Goal: Task Accomplishment & Management: Complete application form

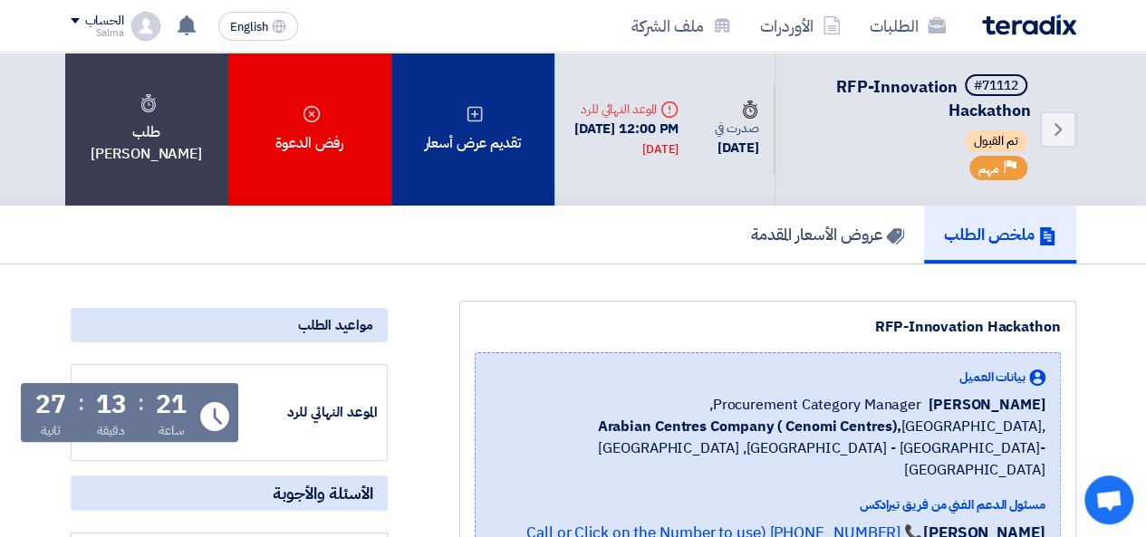
click at [523, 129] on div "تقديم عرض أسعار" at bounding box center [472, 129] width 163 height 153
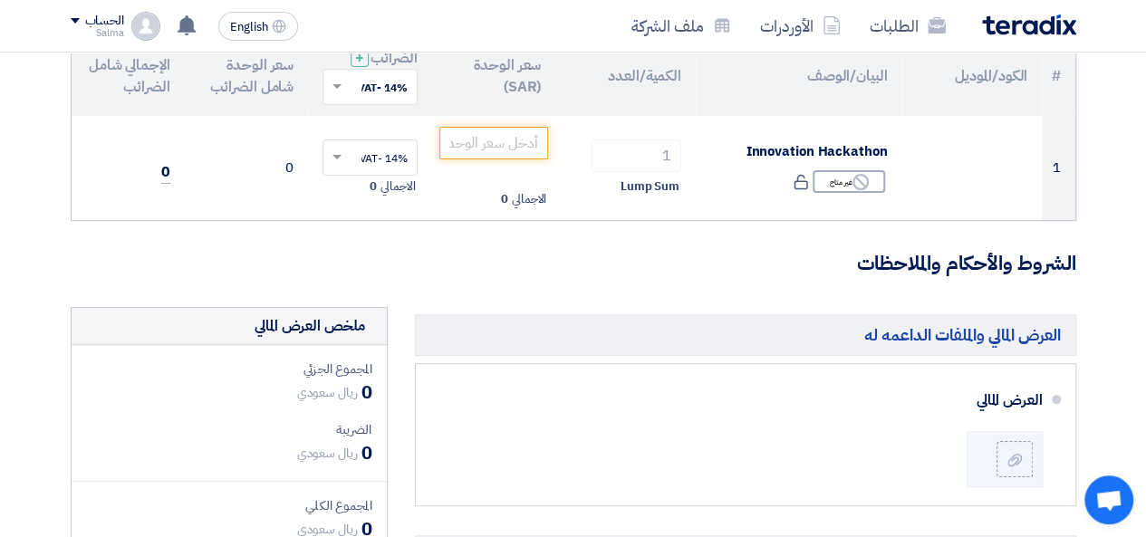
scroll to position [206, 0]
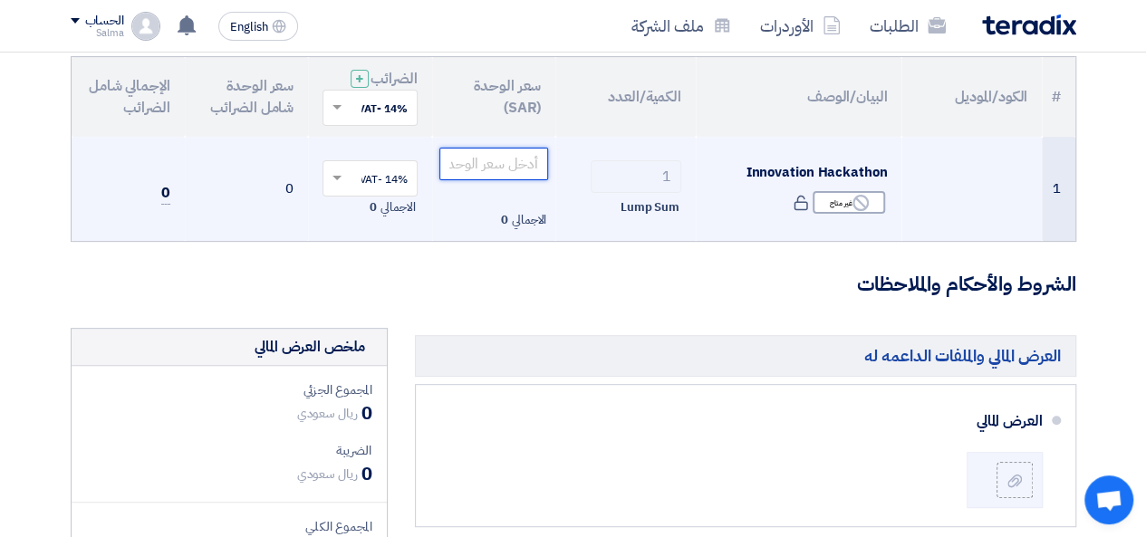
click at [494, 161] on input "number" at bounding box center [494, 164] width 110 height 33
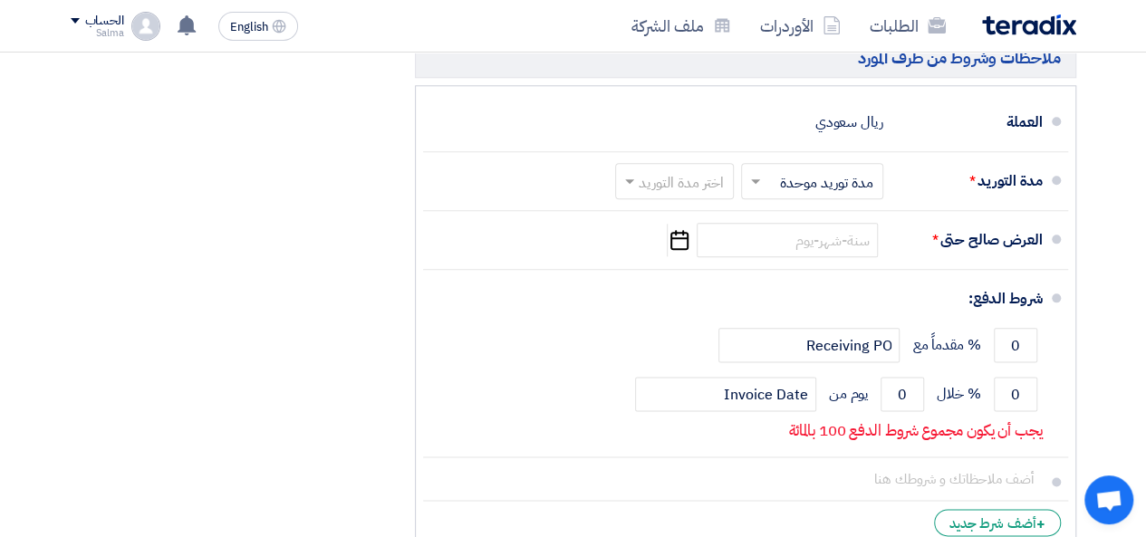
scroll to position [940, 0]
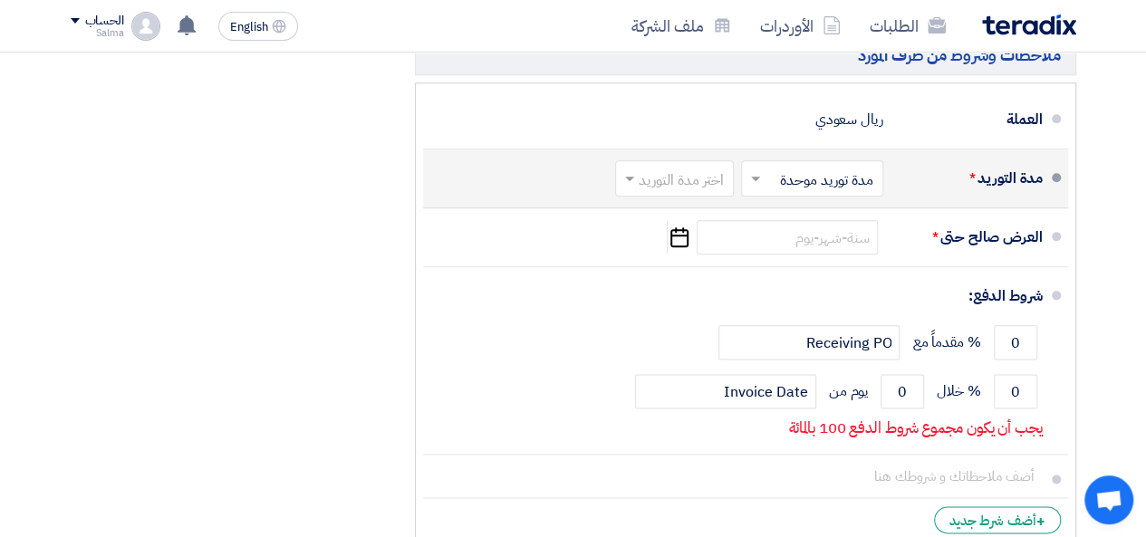
click at [692, 170] on input "text" at bounding box center [671, 181] width 110 height 26
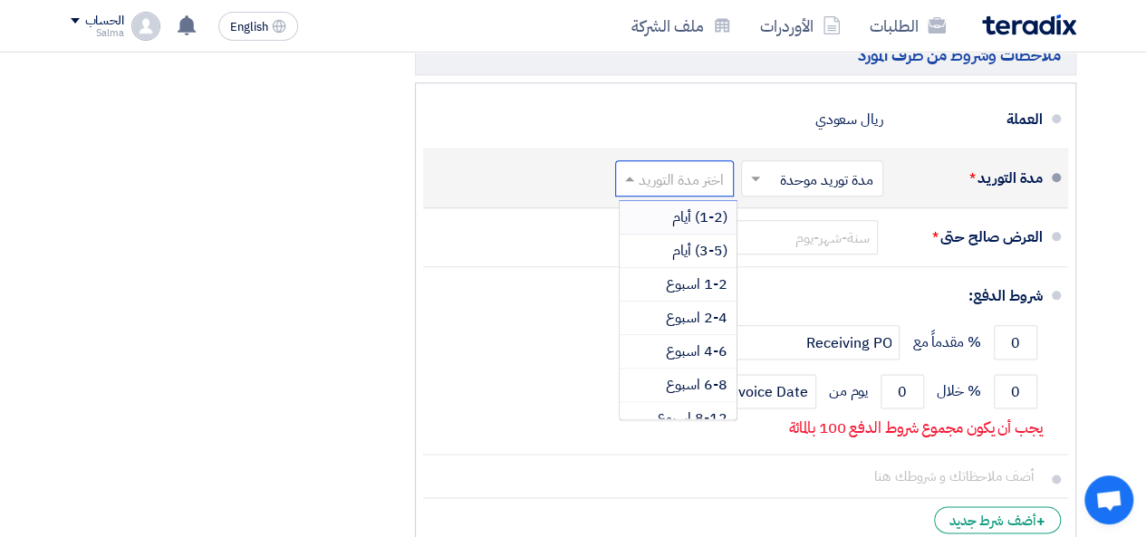
click at [692, 170] on input "text" at bounding box center [671, 181] width 110 height 26
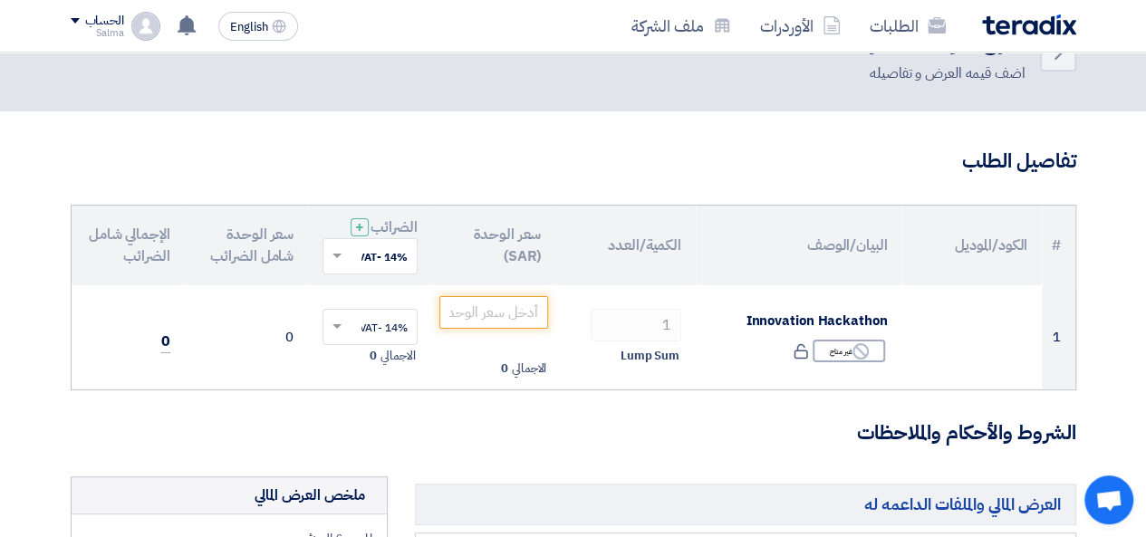
scroll to position [60, 0]
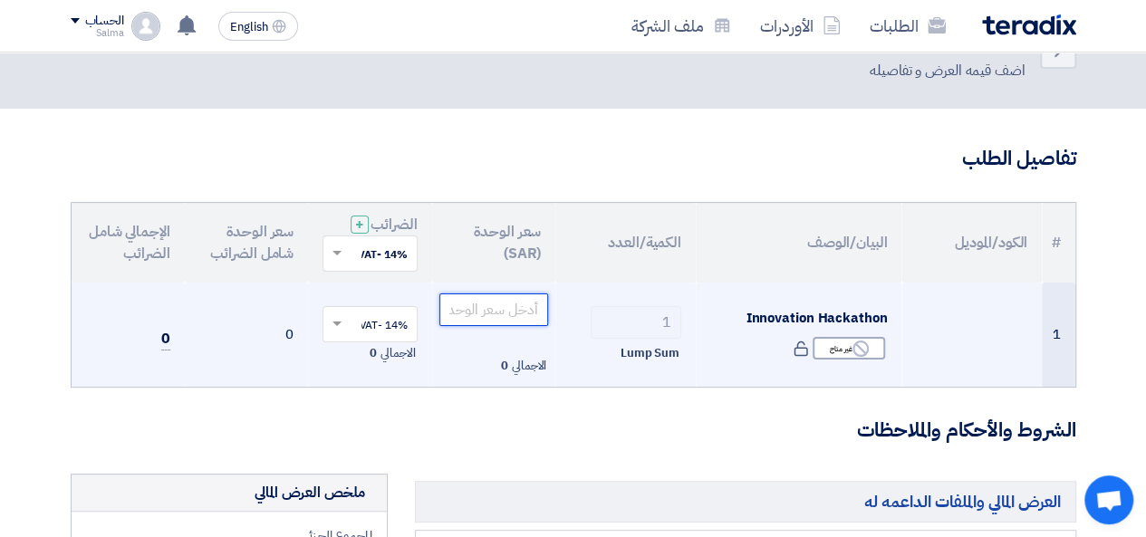
click at [509, 299] on input "number" at bounding box center [494, 309] width 110 height 33
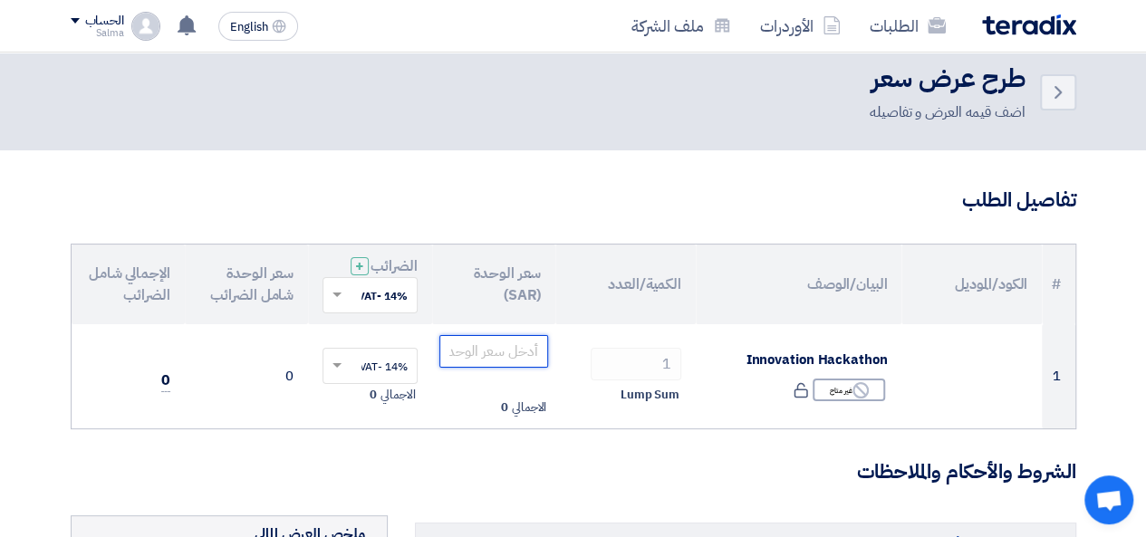
scroll to position [5, 0]
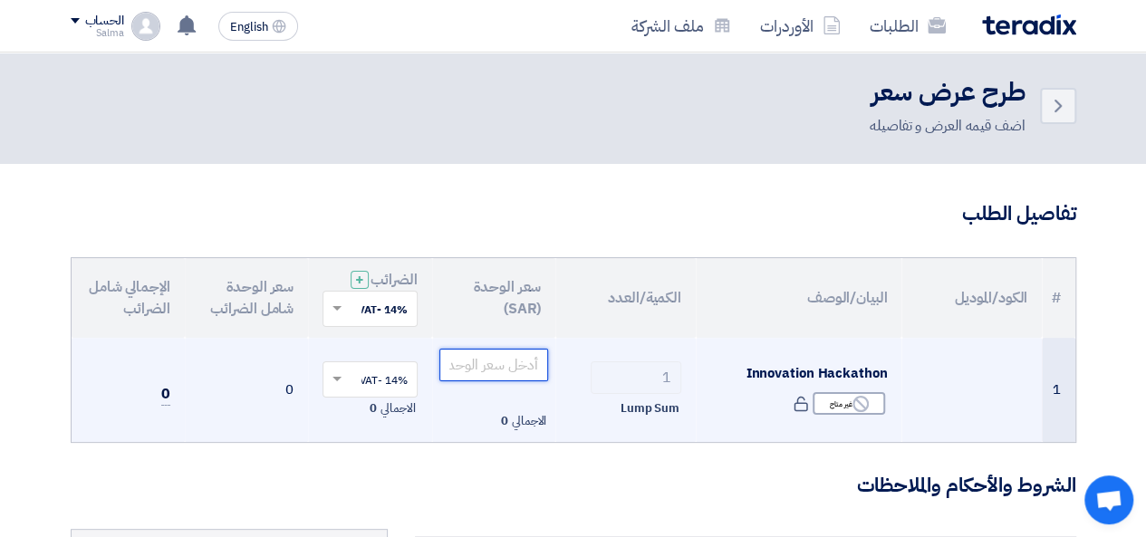
click at [491, 363] on input "number" at bounding box center [494, 365] width 110 height 33
click at [686, 362] on td "1 Lump Sum" at bounding box center [625, 390] width 140 height 105
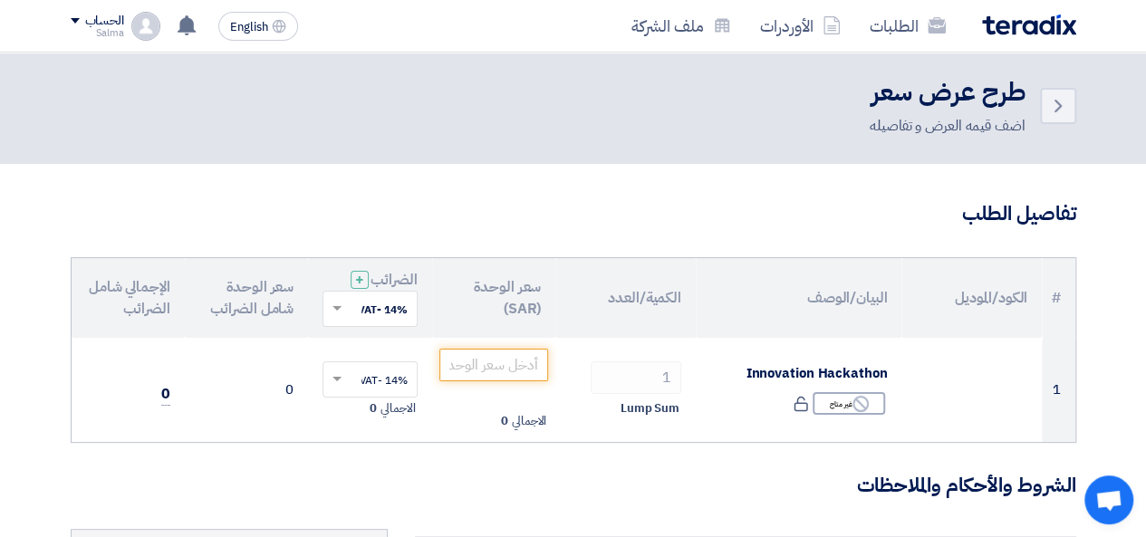
click at [596, 475] on h3 "الشروط والأحكام والملاحظات" at bounding box center [573, 486] width 1005 height 28
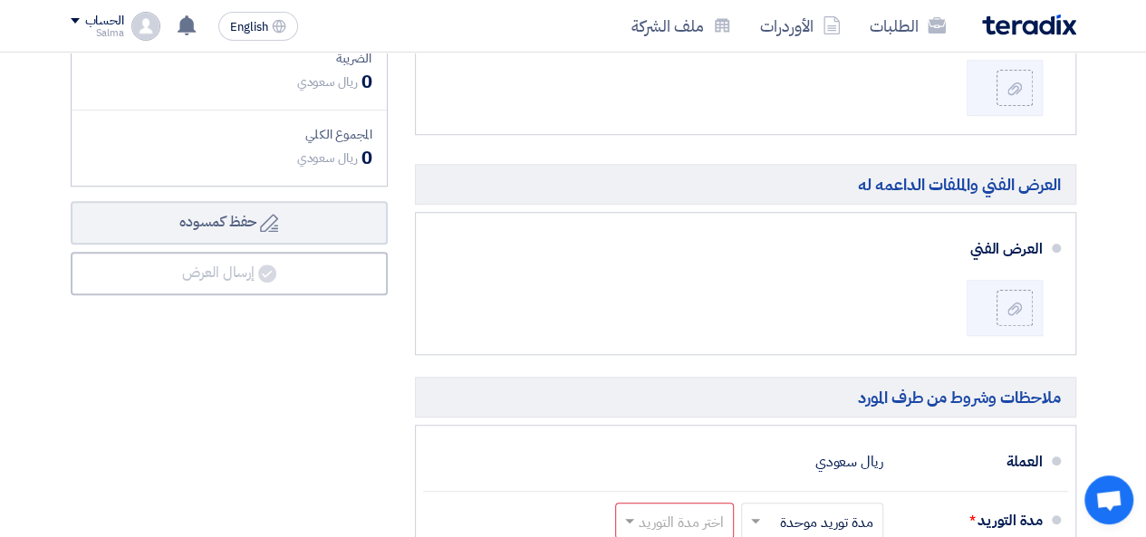
scroll to position [595, 0]
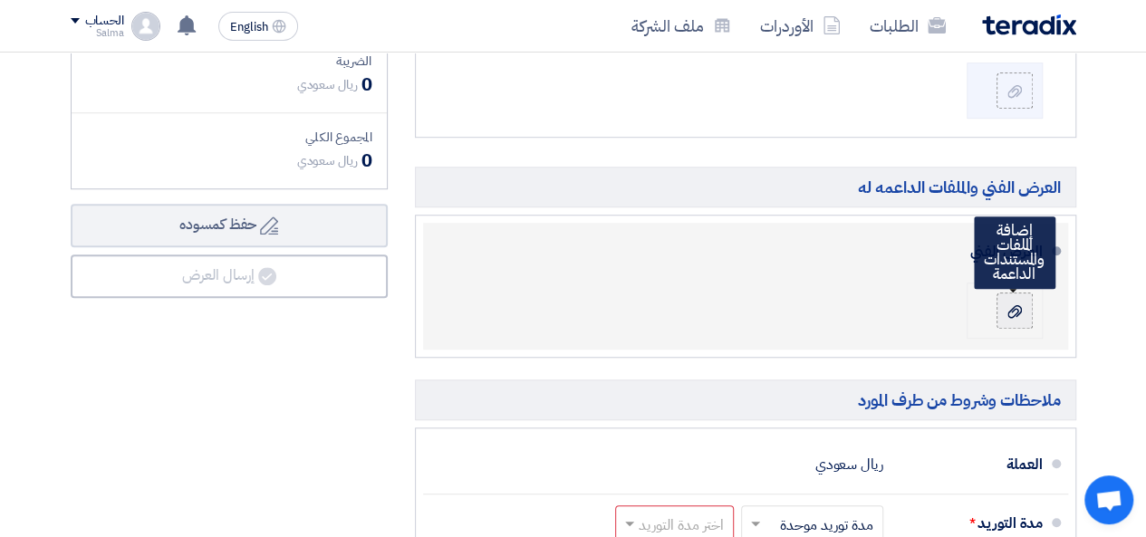
click at [1007, 302] on div at bounding box center [1014, 311] width 22 height 18
click at [0, 0] on input "file" at bounding box center [0, 0] width 0 height 0
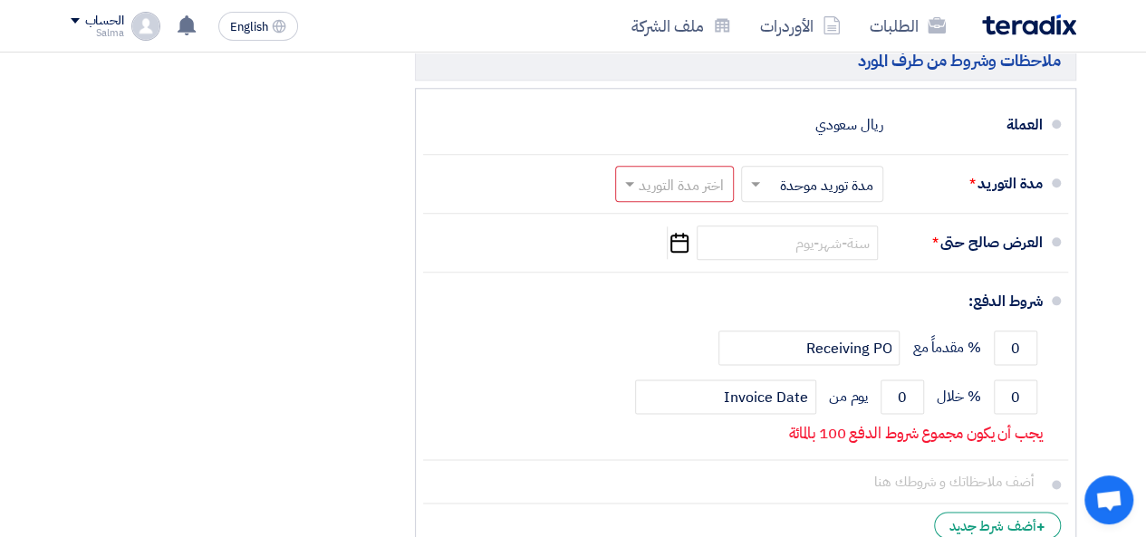
scroll to position [931, 0]
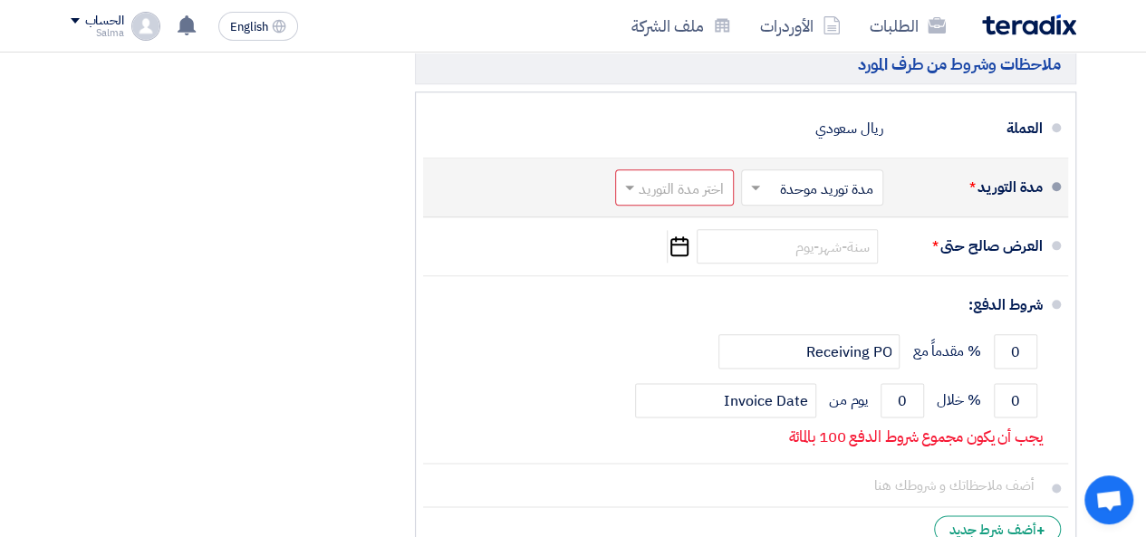
click at [775, 192] on input "text" at bounding box center [808, 190] width 133 height 26
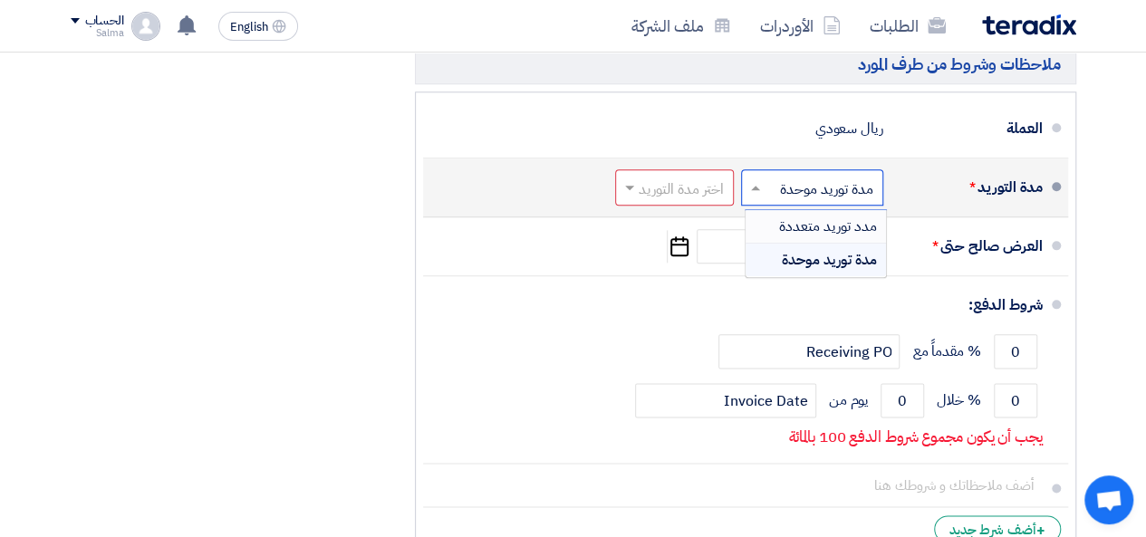
click at [681, 184] on input "text" at bounding box center [671, 190] width 110 height 26
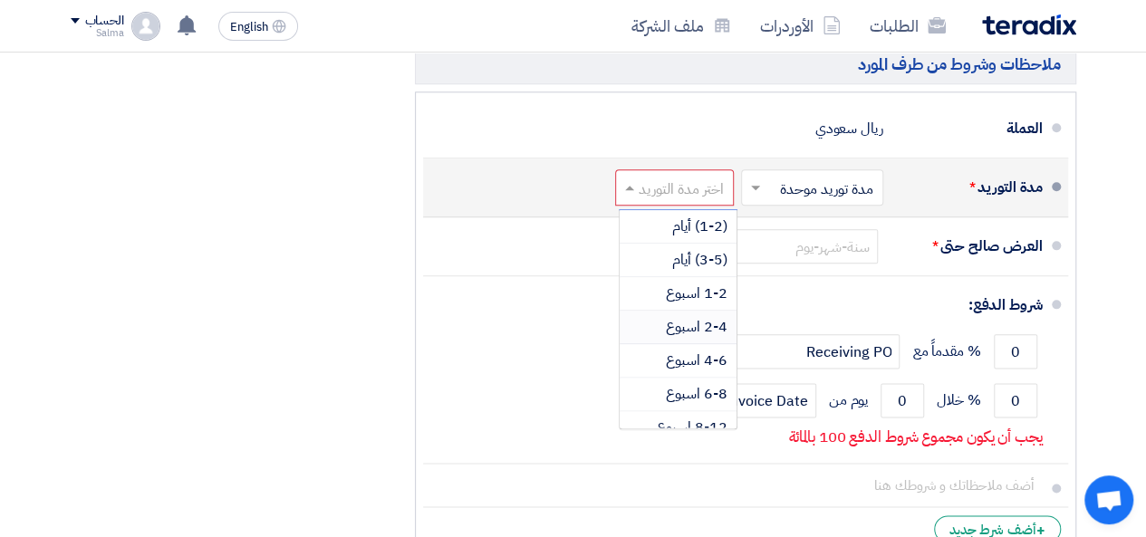
click at [674, 316] on span "2-4 اسبوع" at bounding box center [697, 327] width 62 height 22
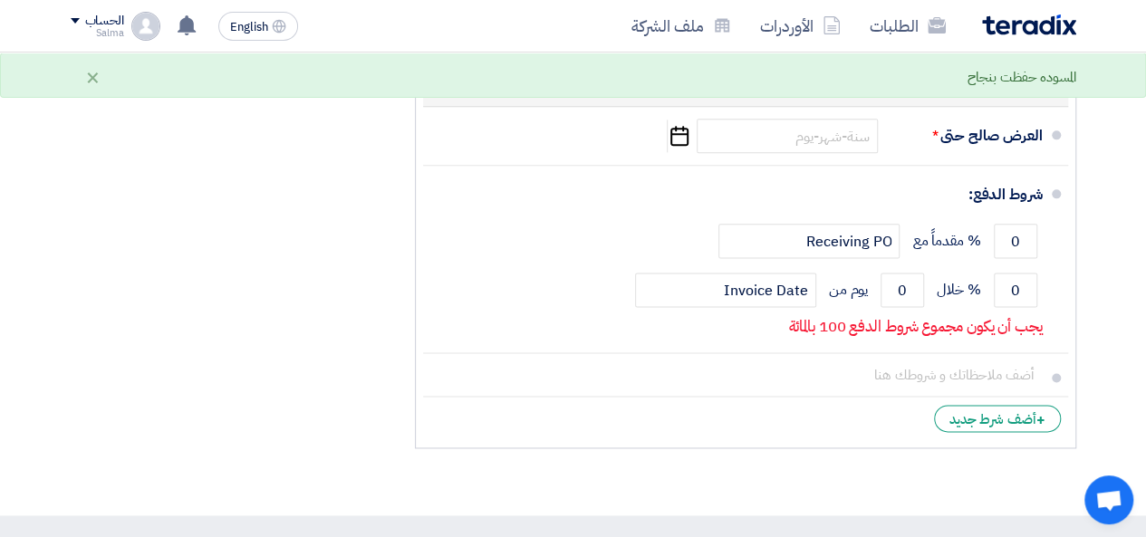
scroll to position [1046, 0]
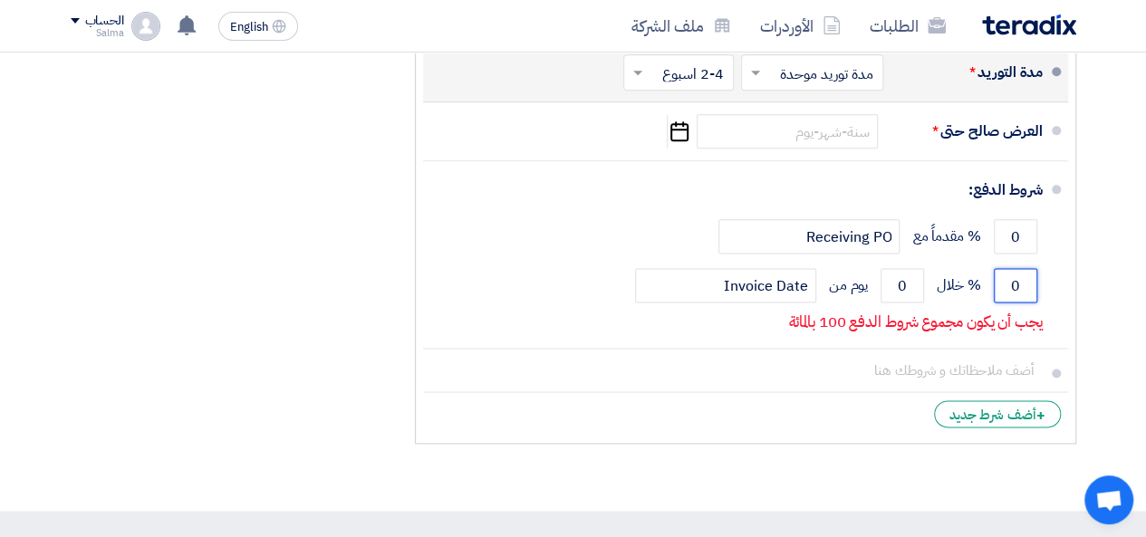
drag, startPoint x: 1008, startPoint y: 282, endPoint x: 1097, endPoint y: 262, distance: 91.0
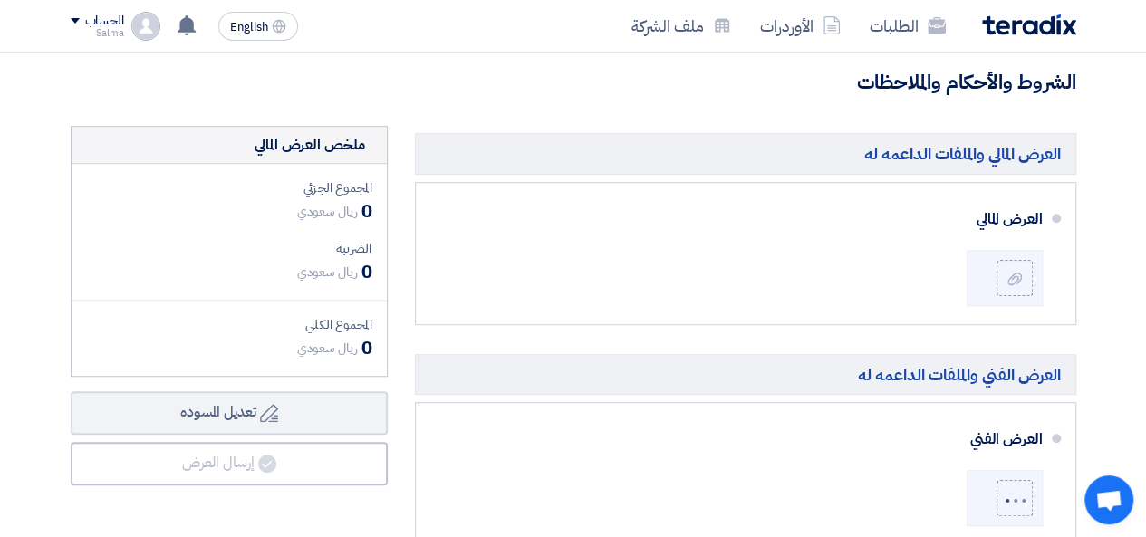
scroll to position [406, 0]
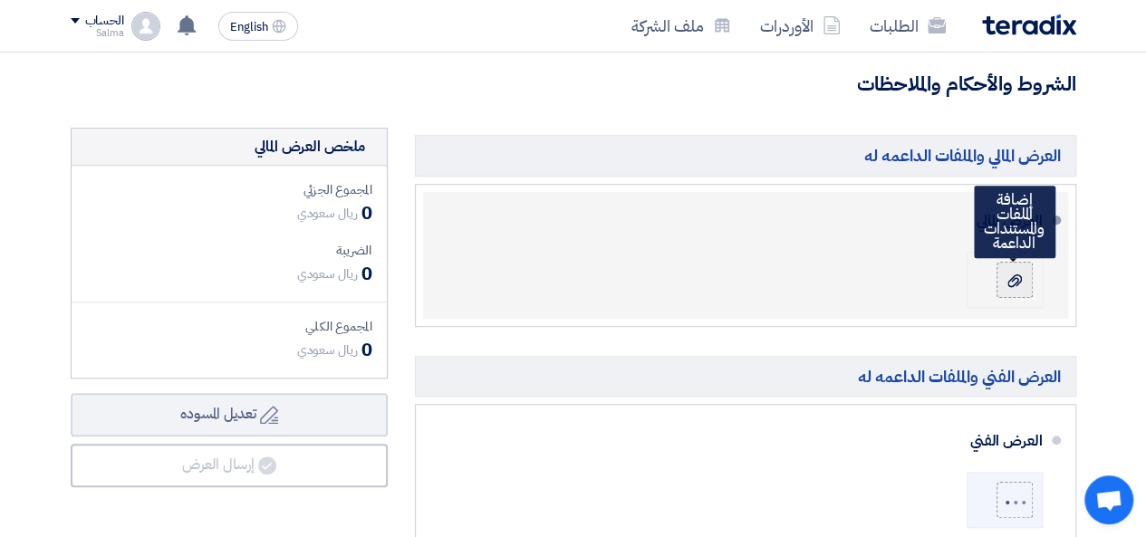
click at [1014, 285] on icon at bounding box center [1014, 280] width 14 height 14
click at [0, 0] on input "file" at bounding box center [0, 0] width 0 height 0
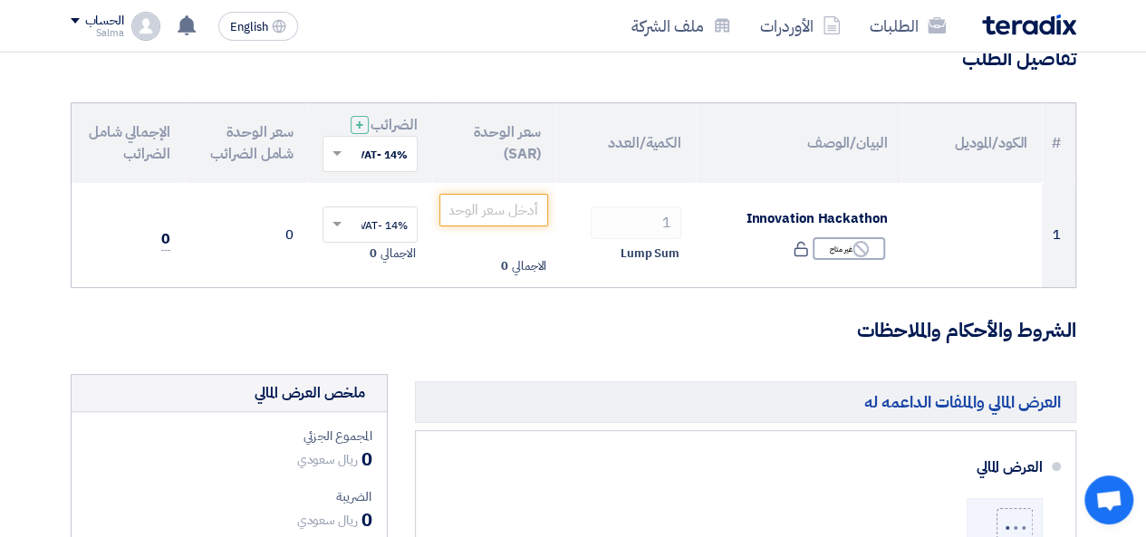
scroll to position [152, 0]
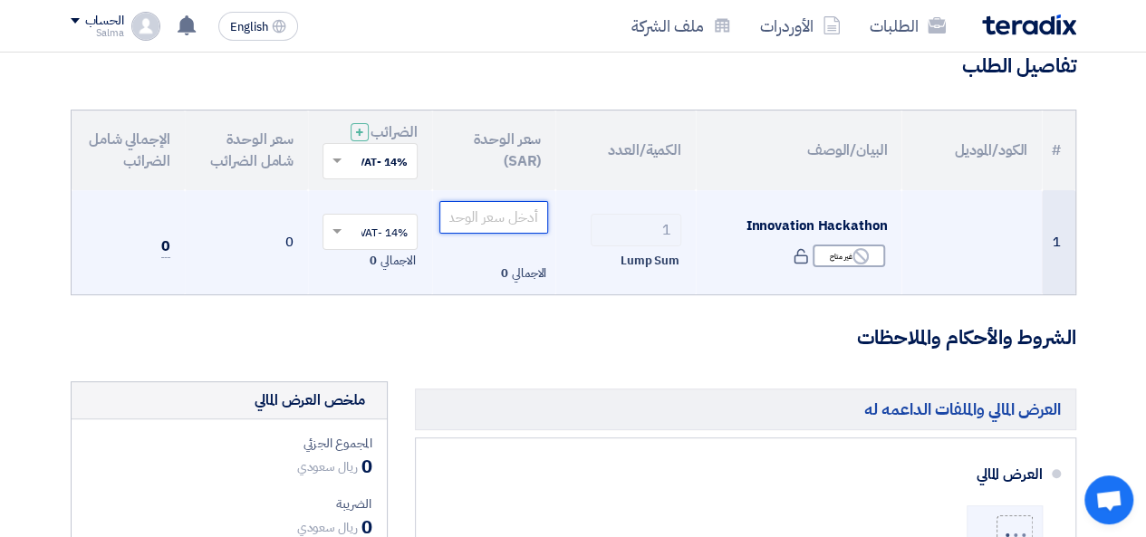
click at [509, 215] on input "number" at bounding box center [494, 217] width 110 height 33
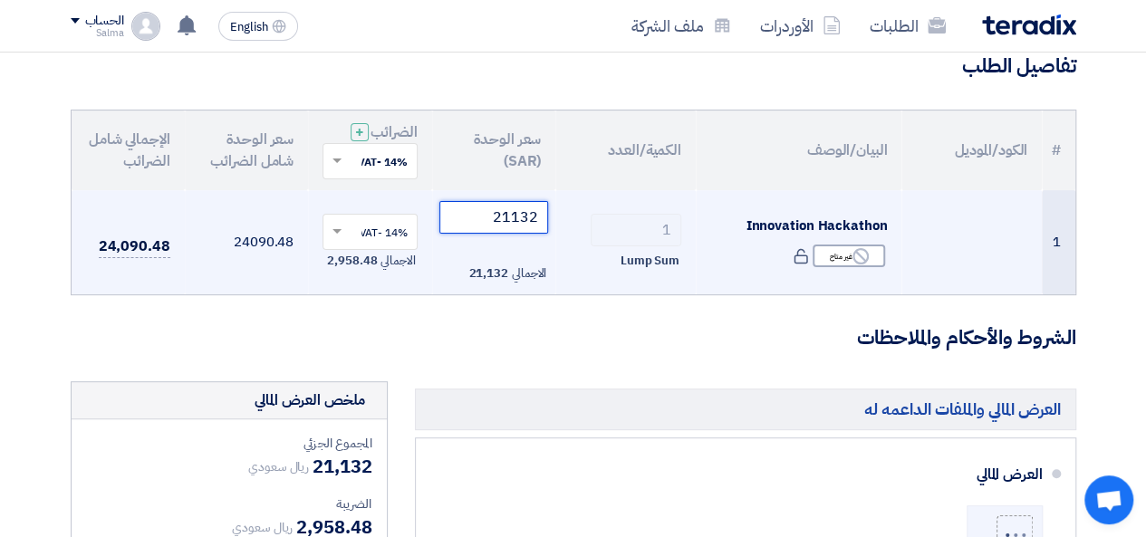
type input "21132"
click at [596, 286] on td "1 Lump Sum" at bounding box center [625, 242] width 140 height 105
click at [1052, 255] on td "1" at bounding box center [1057, 242] width 33 height 105
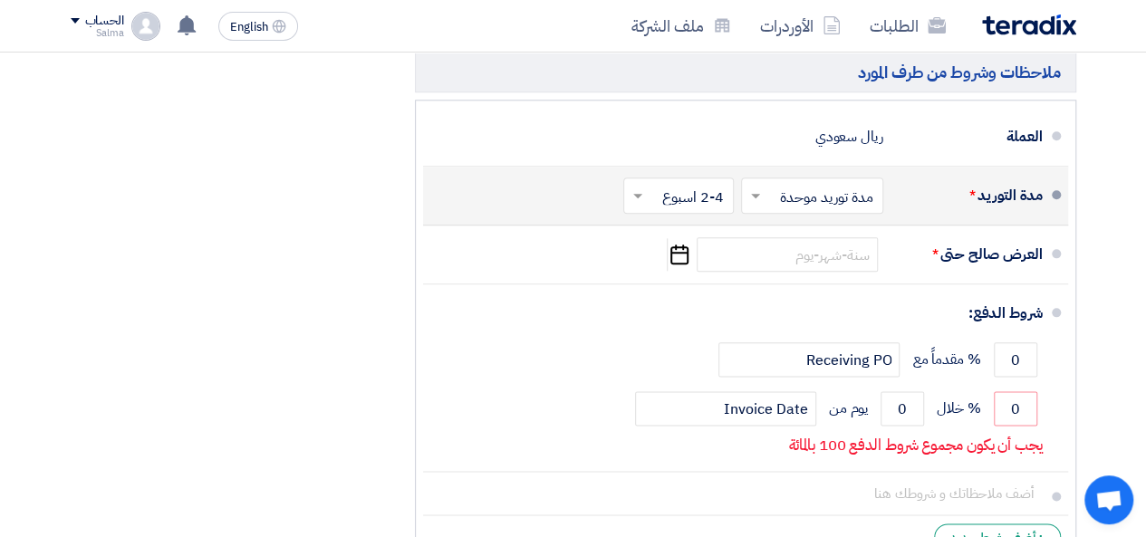
scroll to position [927, 0]
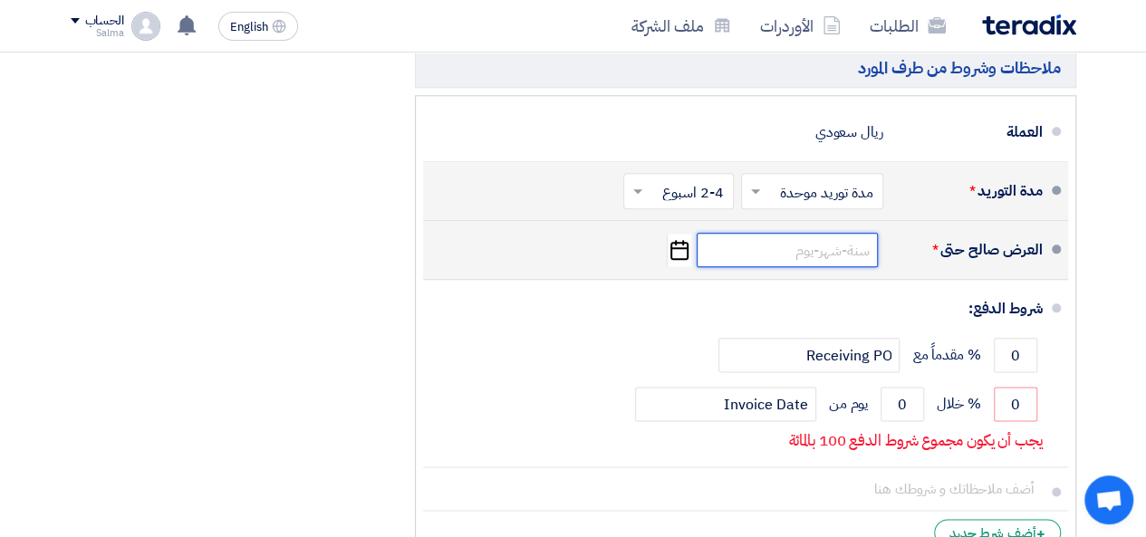
click at [782, 245] on input at bounding box center [786, 250] width 181 height 34
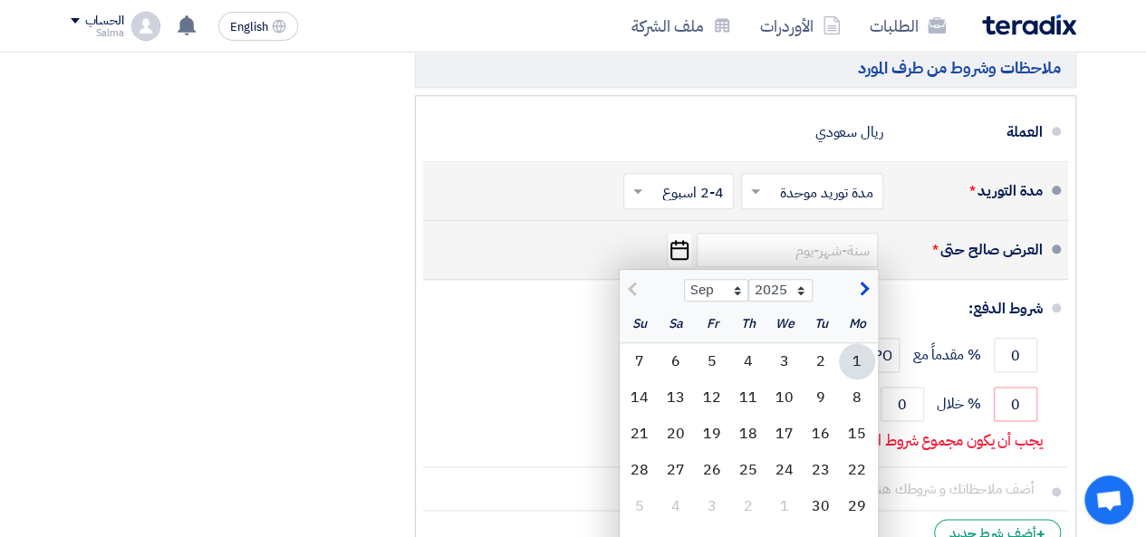
click at [861, 283] on span "button" at bounding box center [862, 290] width 10 height 20
select select "11"
click at [638, 352] on div "2" at bounding box center [639, 361] width 36 height 36
type input "[DATE]"
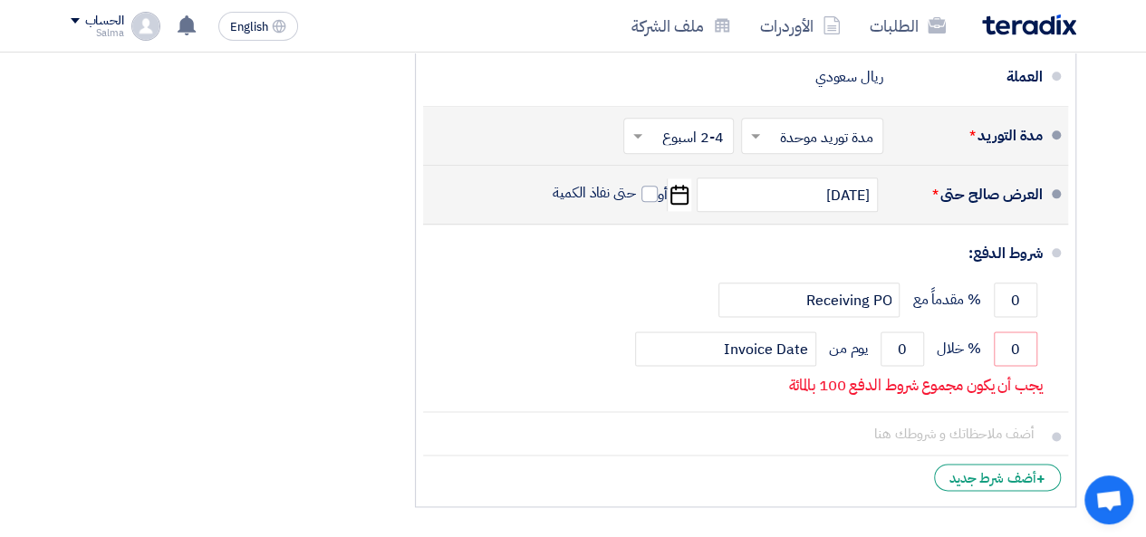
scroll to position [996, 0]
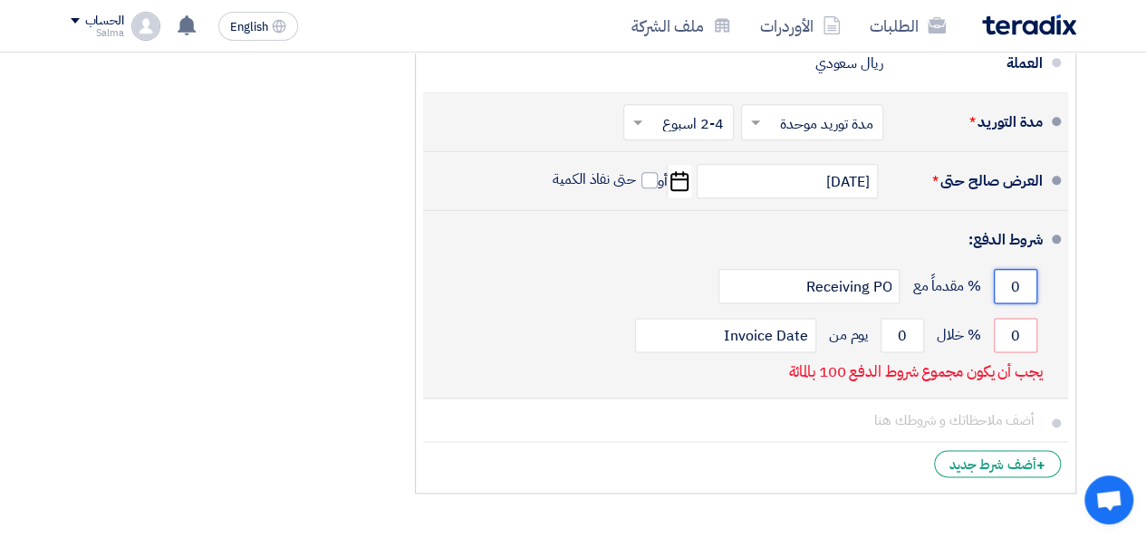
drag, startPoint x: 1002, startPoint y: 276, endPoint x: 1028, endPoint y: 278, distance: 25.4
click at [1028, 278] on input "0" at bounding box center [1014, 286] width 43 height 34
type input "50"
drag, startPoint x: 1000, startPoint y: 331, endPoint x: 1031, endPoint y: 333, distance: 31.7
click at [1031, 333] on input "0" at bounding box center [1014, 335] width 43 height 34
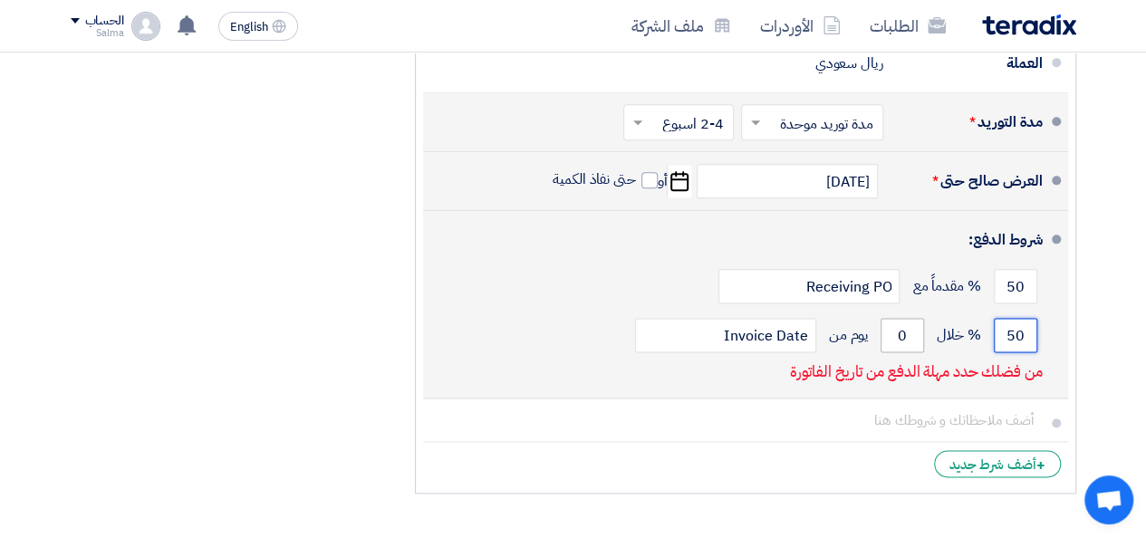
type input "50"
drag, startPoint x: 891, startPoint y: 327, endPoint x: 918, endPoint y: 328, distance: 27.2
click at [918, 328] on input "0" at bounding box center [901, 335] width 43 height 34
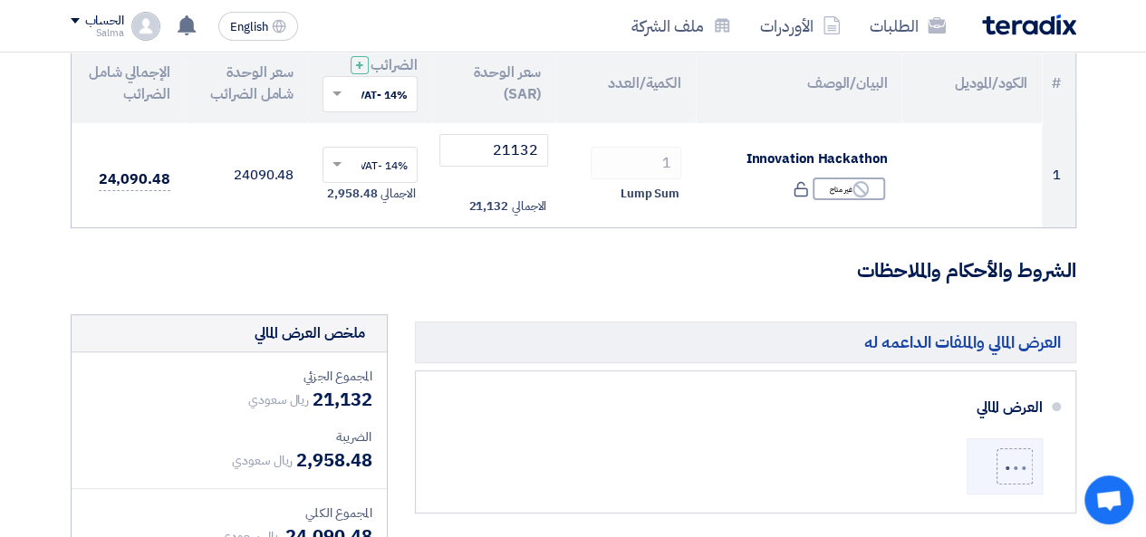
scroll to position [217, 0]
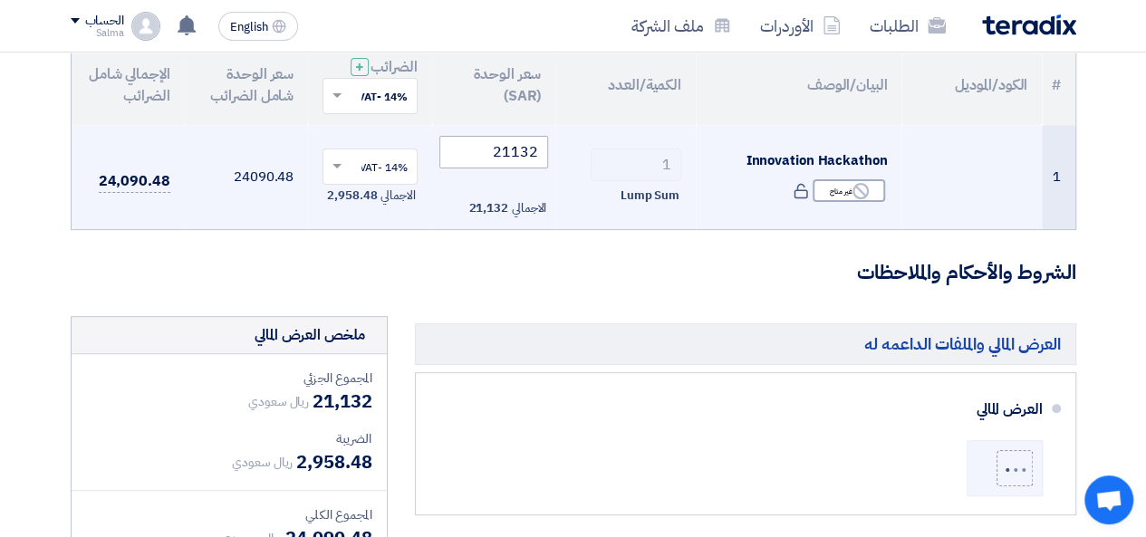
type input "30"
drag, startPoint x: 489, startPoint y: 146, endPoint x: 561, endPoint y: 151, distance: 71.7
click at [561, 151] on tr "1 Innovation Hackathon Reject غير متاح 1" at bounding box center [573, 177] width 1003 height 105
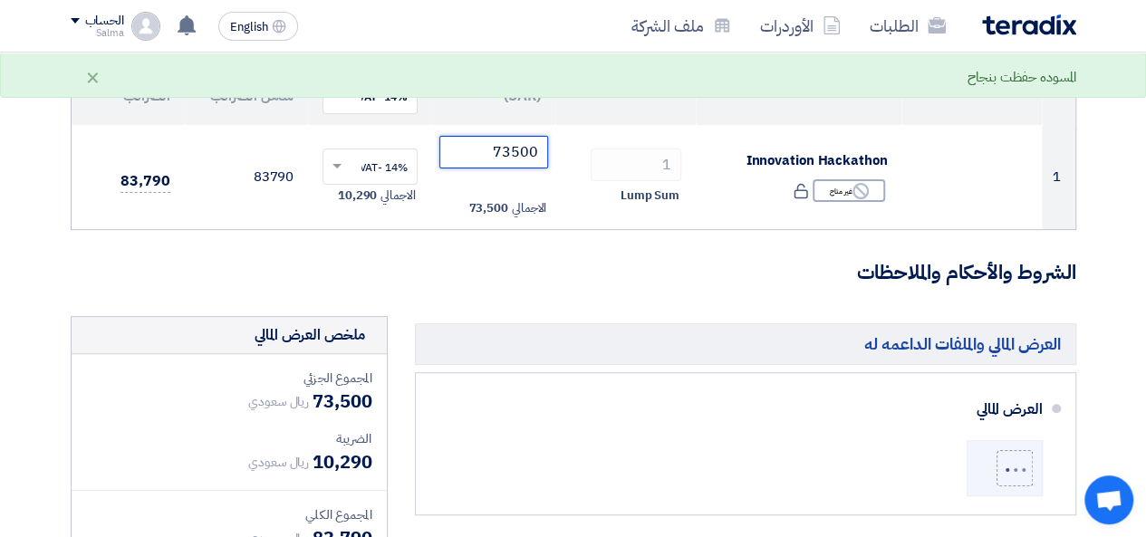
type input "73500"
click at [389, 277] on h3 "الشروط والأحكام والملاحظات" at bounding box center [573, 273] width 1005 height 28
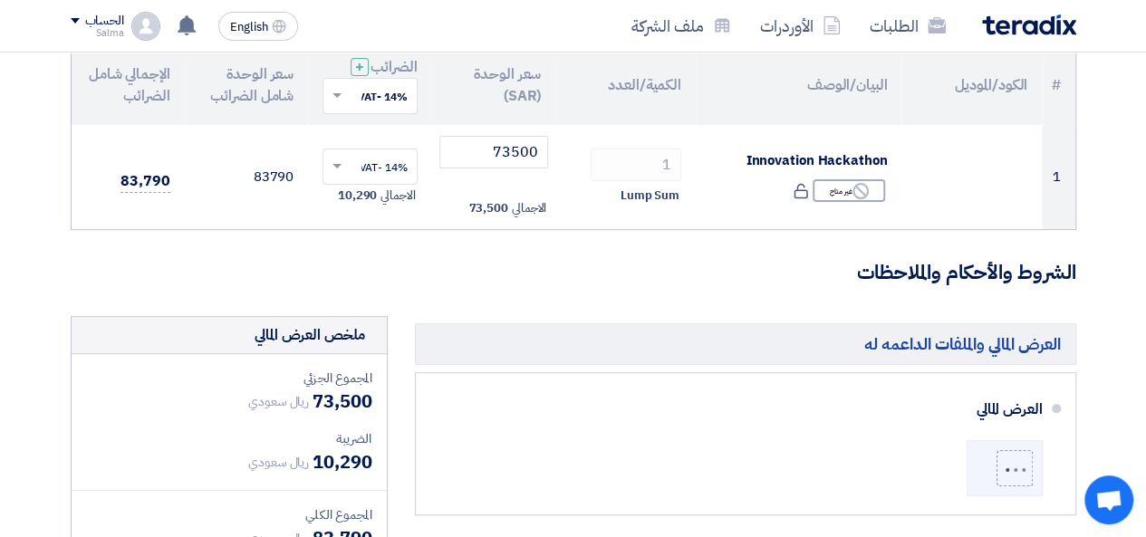
click at [447, 274] on h3 "الشروط والأحكام والملاحظات" at bounding box center [573, 273] width 1005 height 28
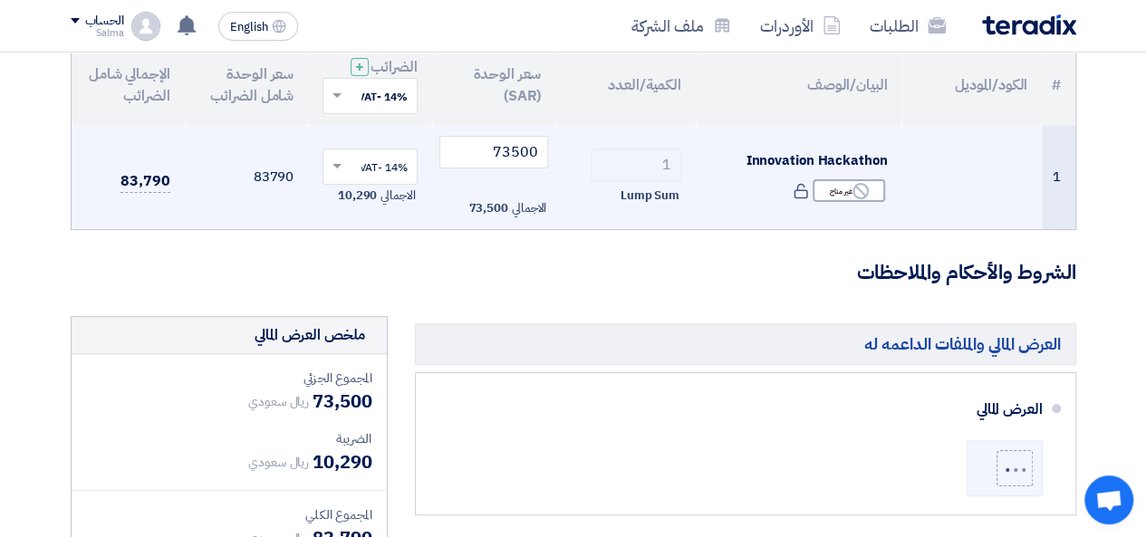
click at [371, 158] on input "text" at bounding box center [379, 168] width 59 height 30
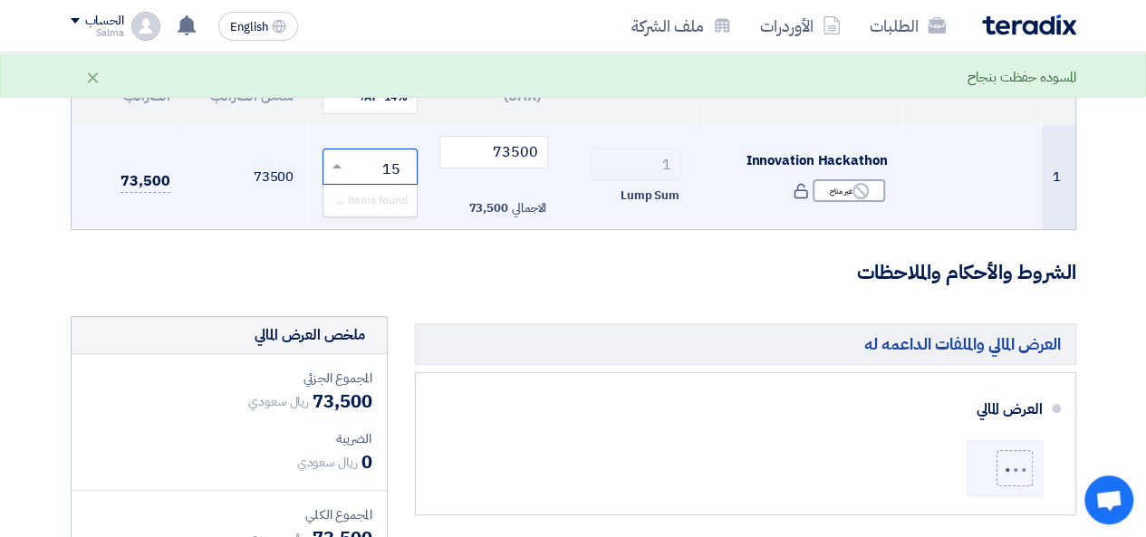
type input "1"
click at [397, 207] on span "14% -VAT" at bounding box center [384, 200] width 48 height 16
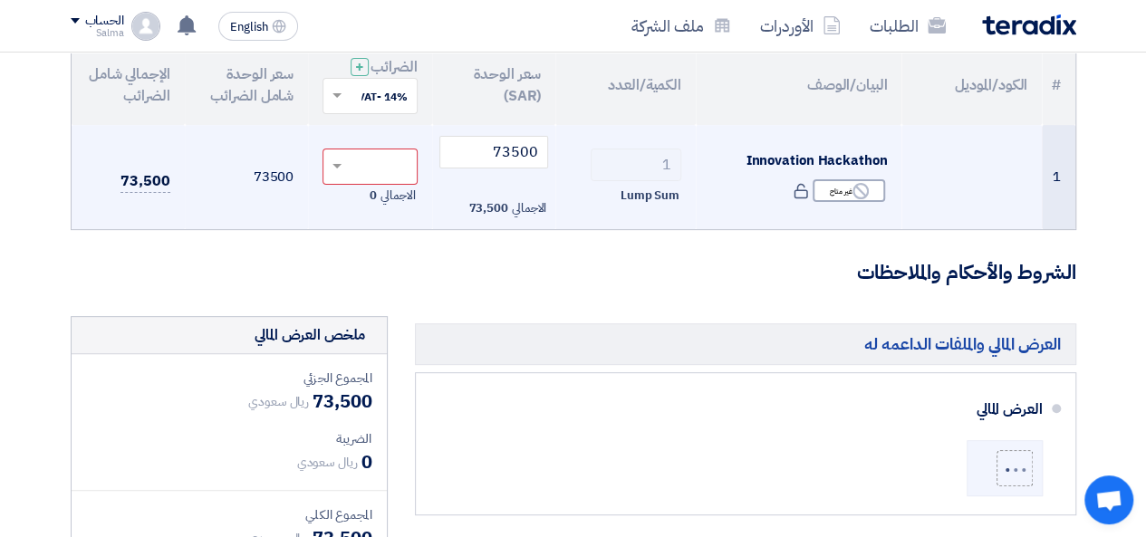
click at [397, 177] on input "text" at bounding box center [379, 168] width 59 height 30
type input "VAT 15%"
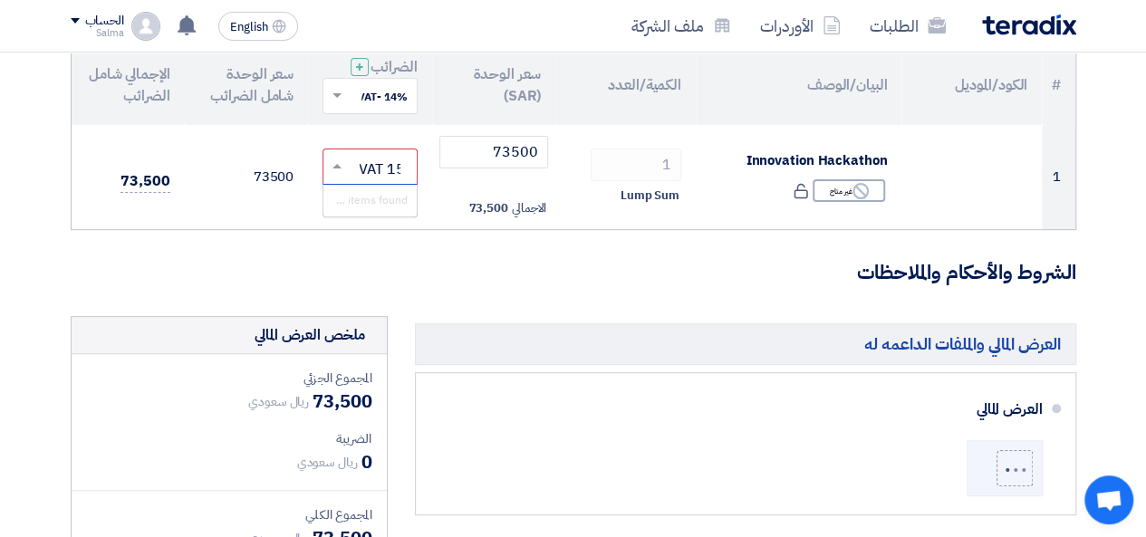
click at [332, 101] on span at bounding box center [334, 96] width 23 height 16
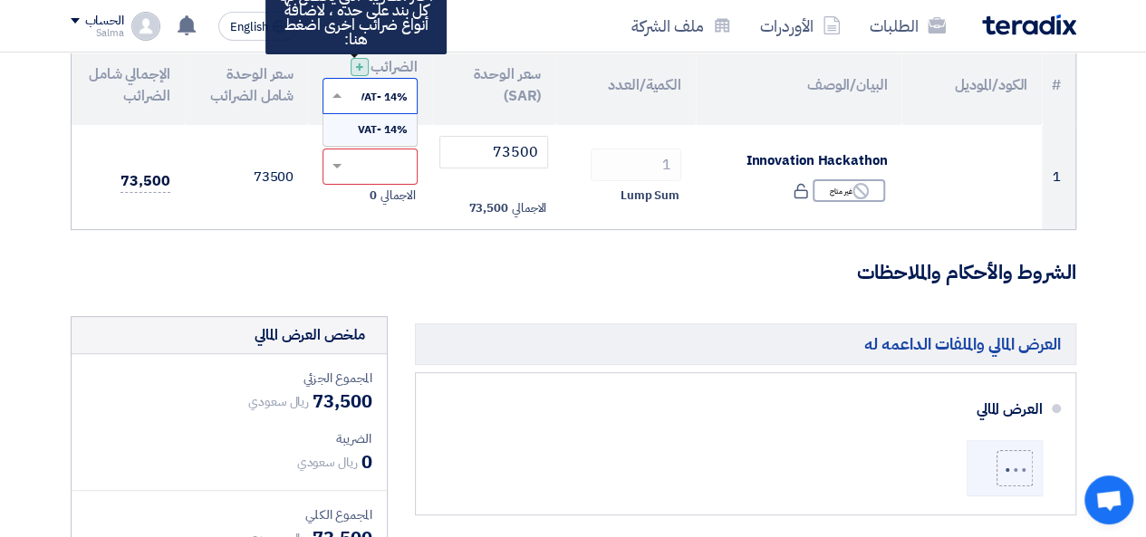
click at [360, 65] on div "+" at bounding box center [359, 67] width 18 height 18
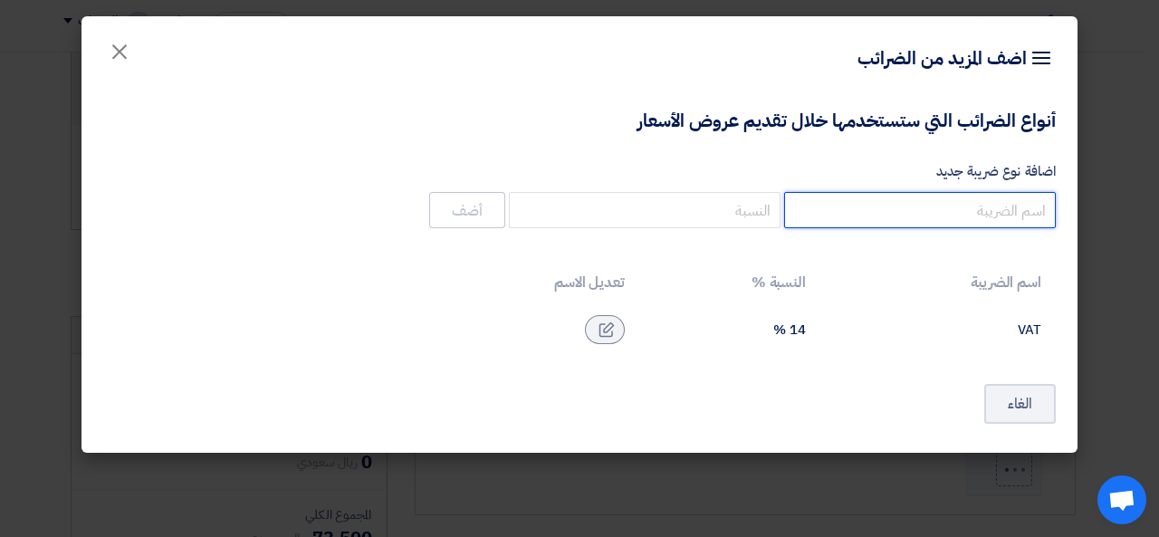
click at [846, 203] on input "اضافة نوع ضريبة جديد" at bounding box center [920, 210] width 272 height 36
click at [806, 367] on div "أنواع الضرائب التي ستستخدمها خلال تقديم عروض الأسعار اضافة نوع ضريبة جديد أضف ا…" at bounding box center [580, 277] width 996 height 354
click at [911, 216] on input "اضافة نوع ضريبة جديد" at bounding box center [920, 210] width 272 height 36
type input "ضريبة"
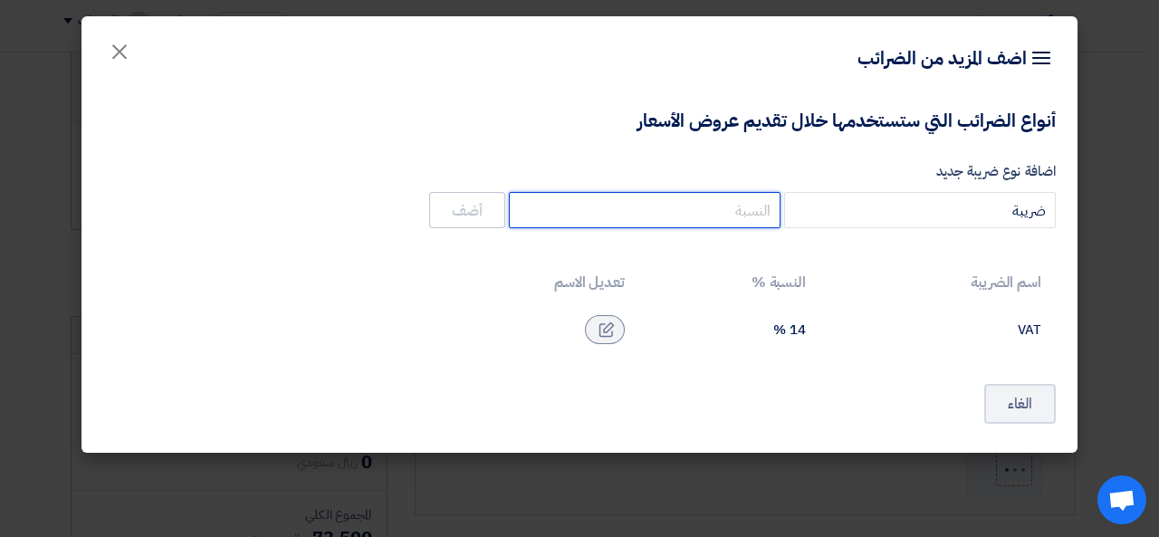
click at [744, 216] on input "number" at bounding box center [645, 210] width 272 height 36
type input "15"
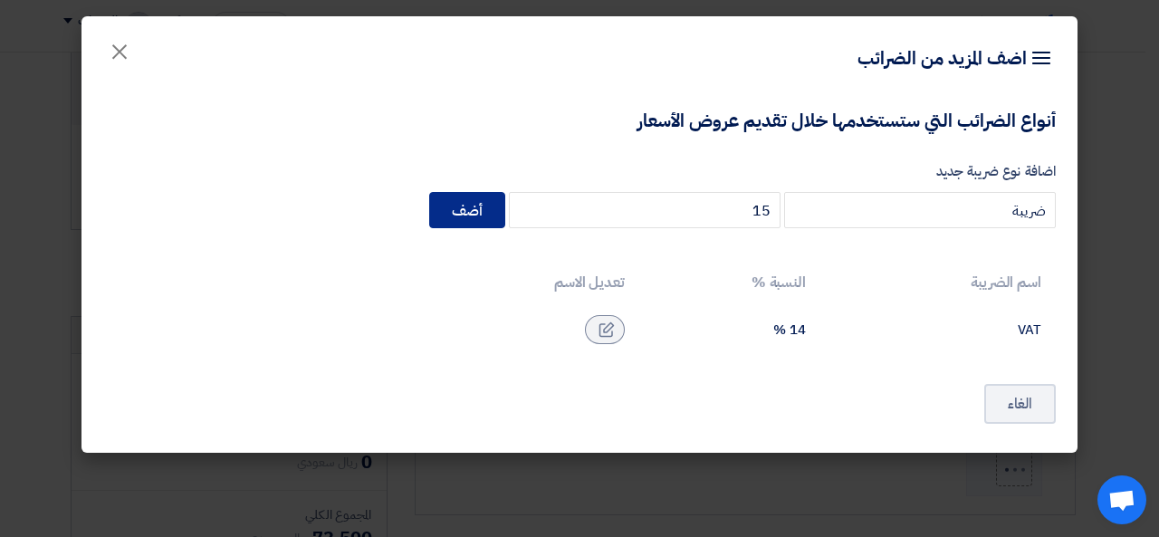
click at [473, 206] on button "أضف" at bounding box center [467, 210] width 76 height 36
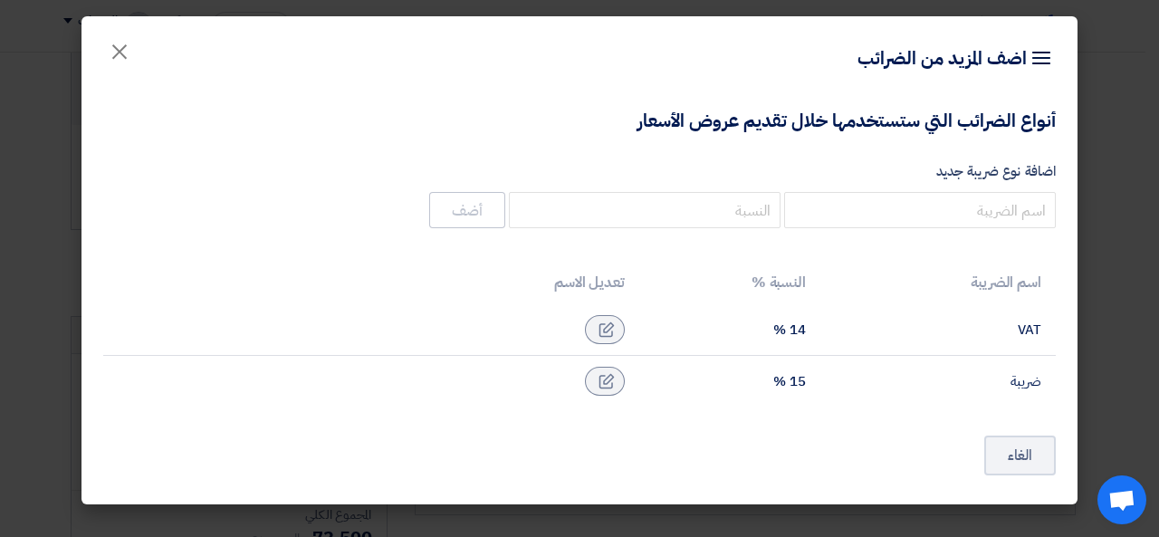
click at [918, 374] on td "ضريبة" at bounding box center [937, 382] width 235 height 52
click at [614, 379] on icon at bounding box center [607, 381] width 16 height 16
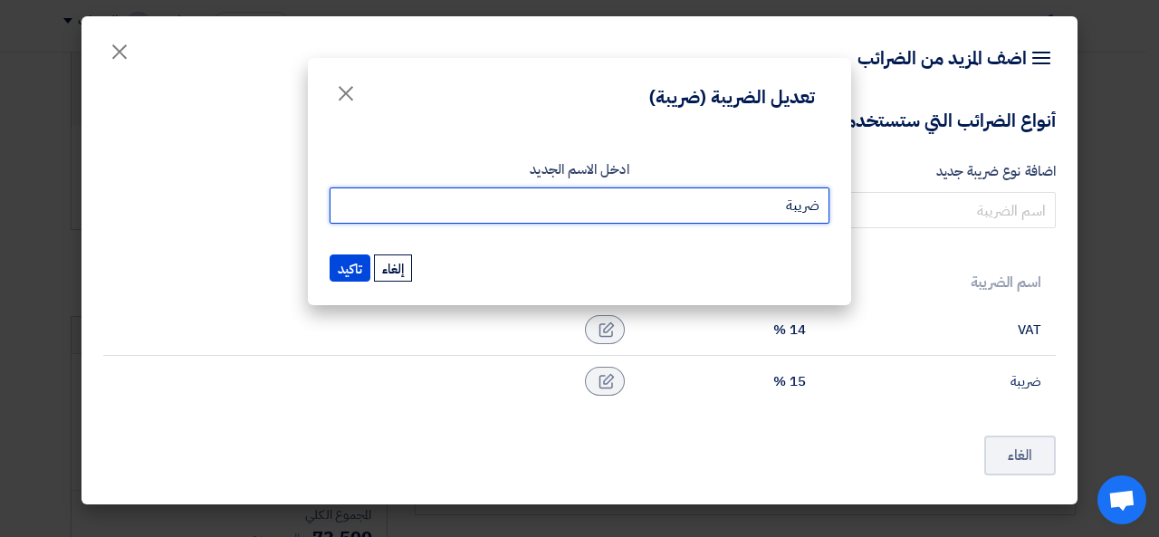
click at [766, 214] on input "ضريبة" at bounding box center [580, 205] width 500 height 36
type input "VAT"
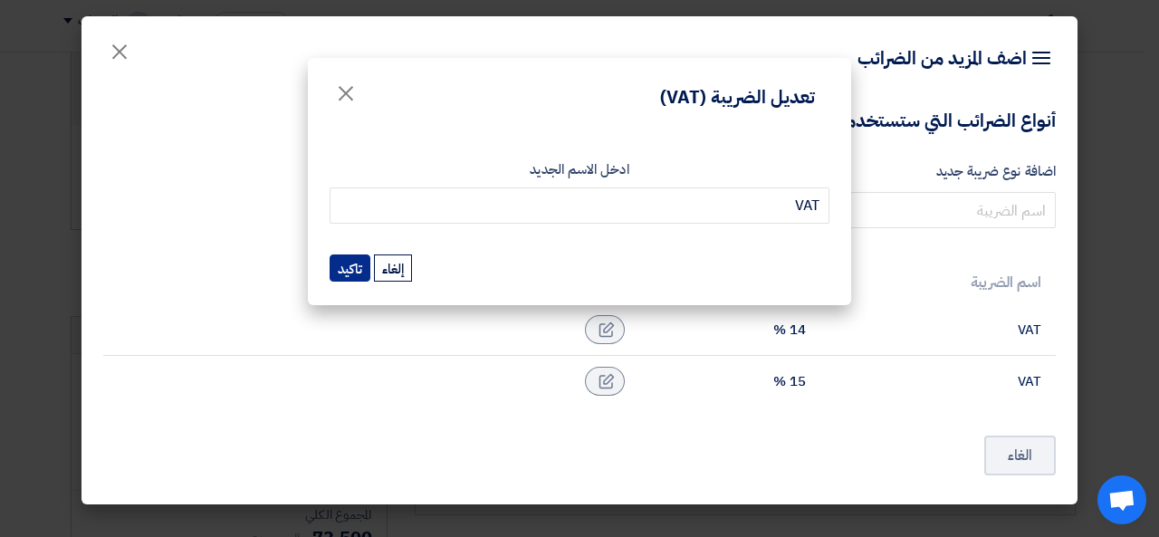
click at [355, 274] on button "تاكيد" at bounding box center [350, 267] width 41 height 27
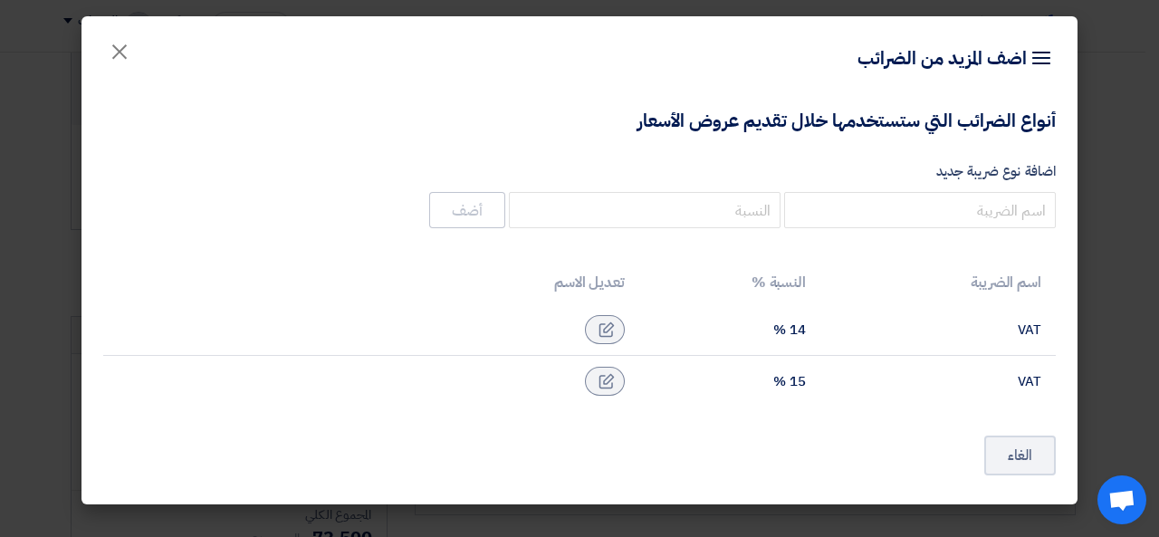
click at [914, 365] on td "VAT" at bounding box center [937, 382] width 235 height 52
click at [920, 372] on td "VAT" at bounding box center [937, 382] width 235 height 52
click at [800, 377] on div "15 %" at bounding box center [730, 381] width 152 height 16
click at [121, 47] on span "×" at bounding box center [120, 51] width 22 height 54
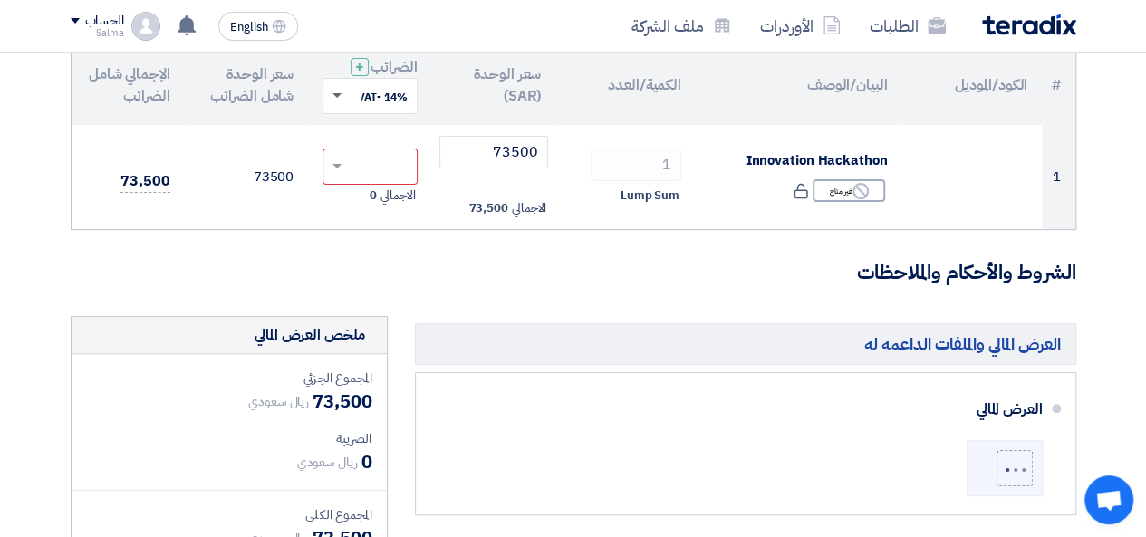
click at [341, 97] on span at bounding box center [336, 96] width 9 height 6
click at [358, 154] on span "15% -VAT" at bounding box center [383, 161] width 50 height 16
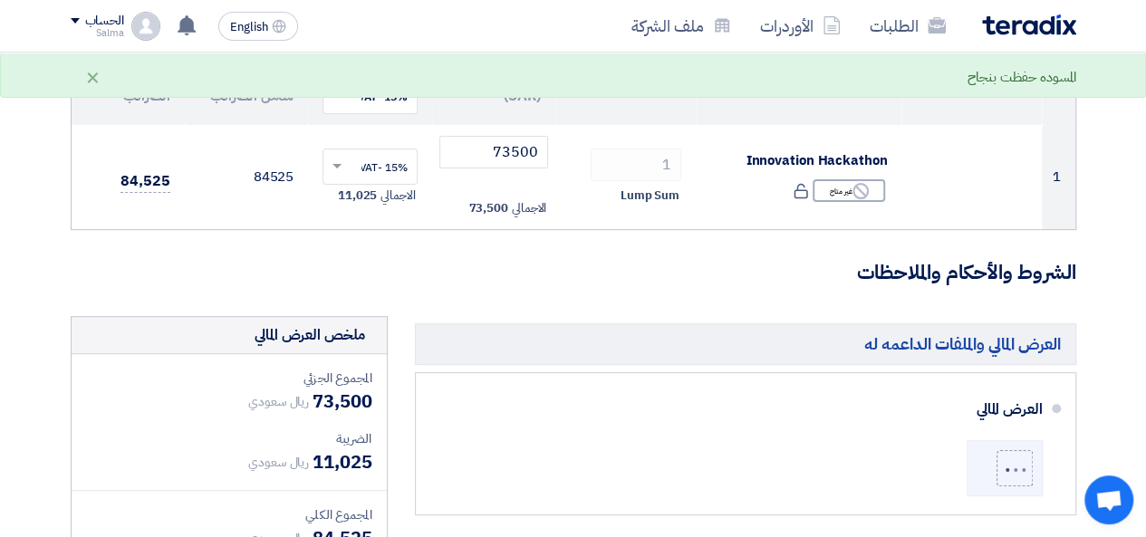
click at [429, 268] on h3 "الشروط والأحكام والملاحظات" at bounding box center [573, 273] width 1005 height 28
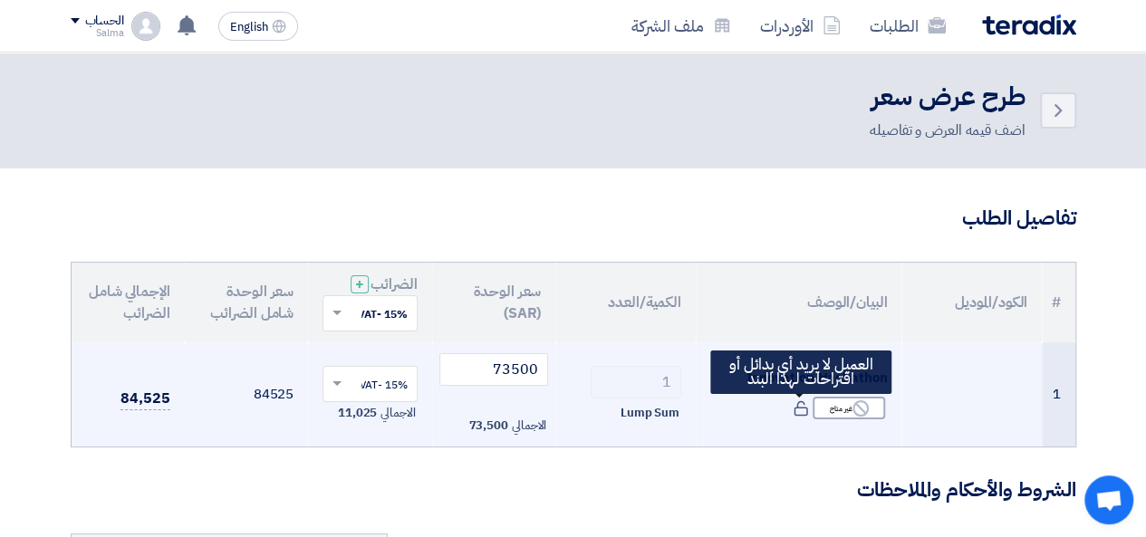
click at [804, 411] on icon at bounding box center [800, 408] width 16 height 16
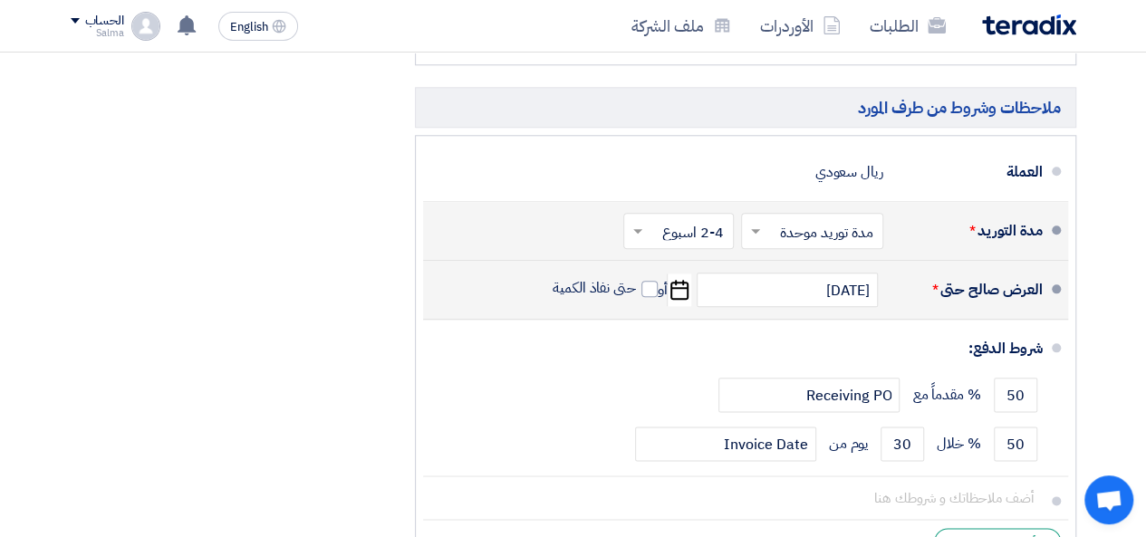
scroll to position [859, 0]
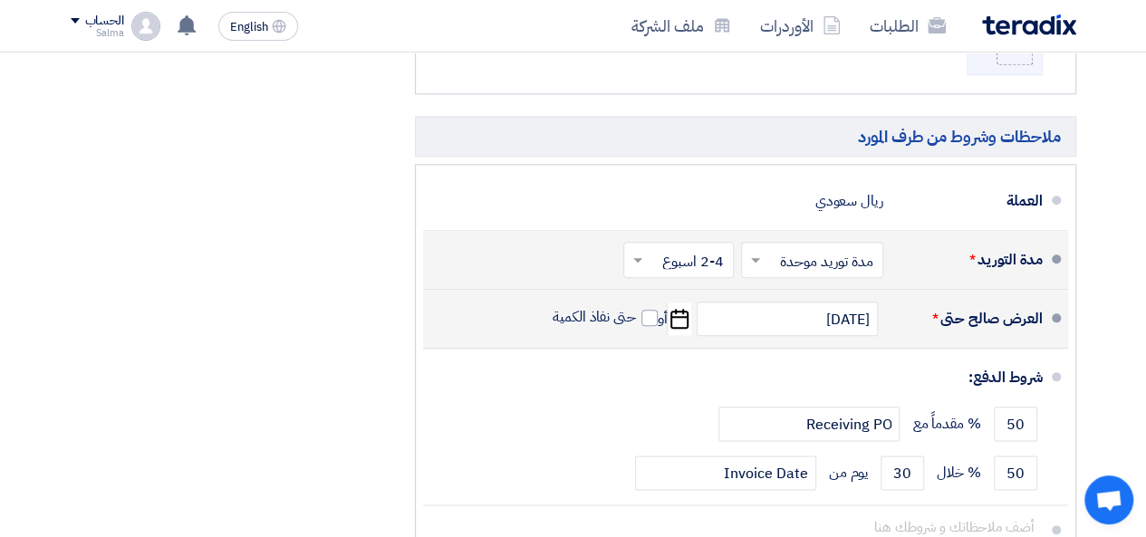
click at [674, 251] on input "text" at bounding box center [674, 262] width 101 height 26
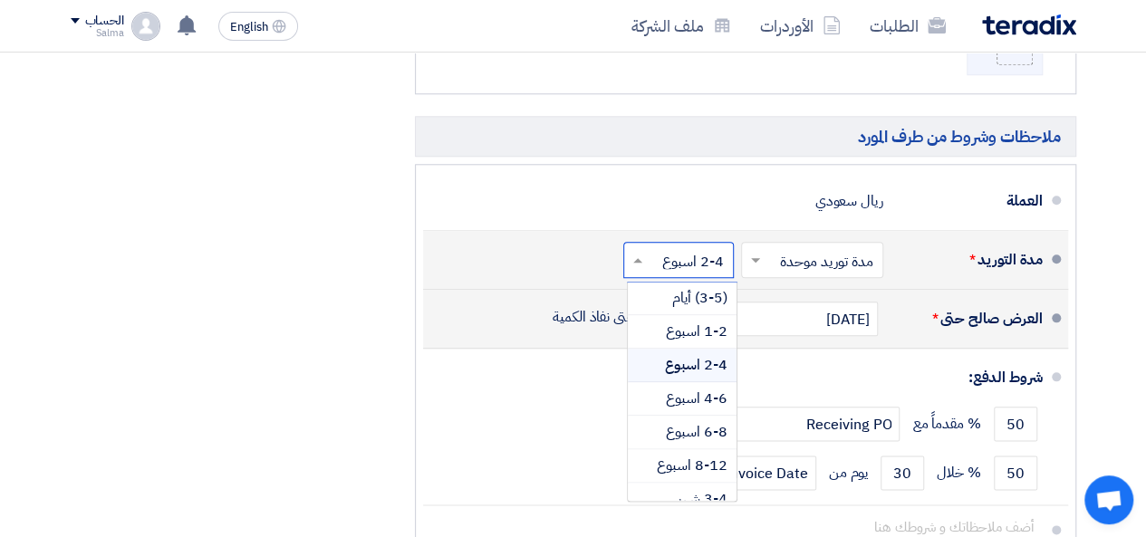
scroll to position [0, 0]
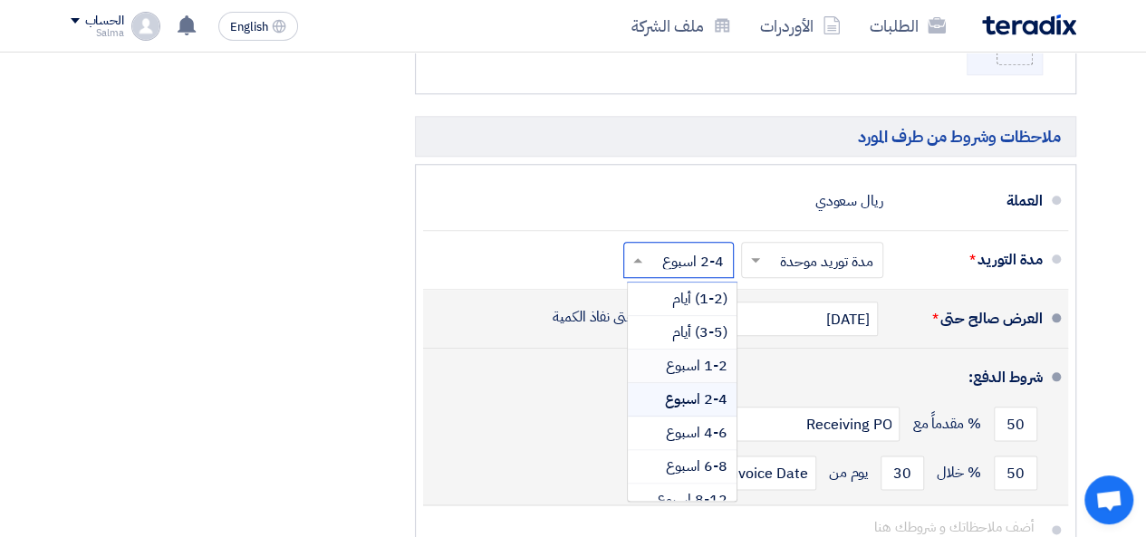
click at [570, 381] on div "شروط الدفع:" at bounding box center [747, 377] width 590 height 43
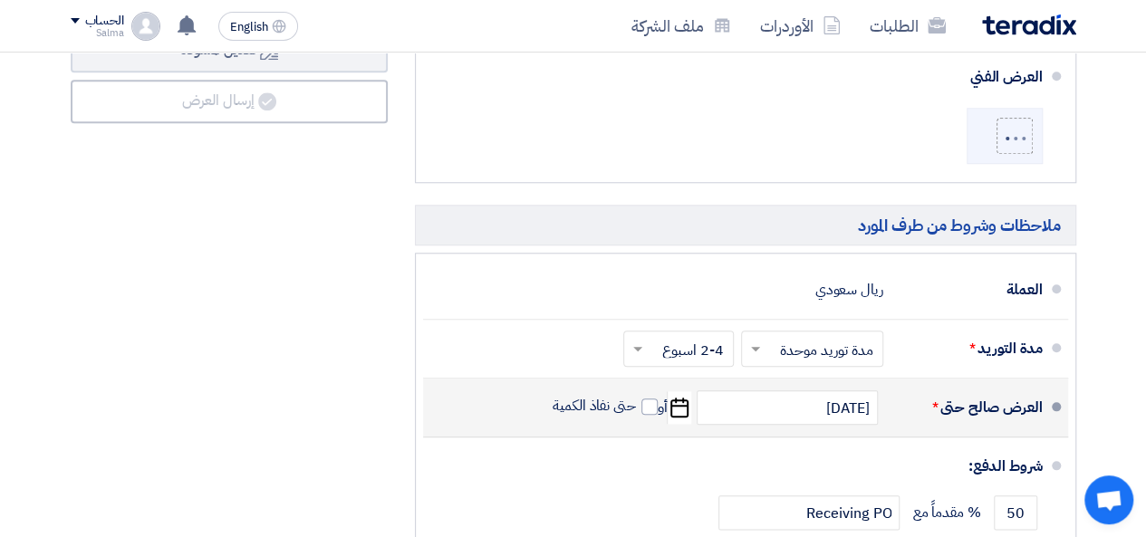
scroll to position [737, 0]
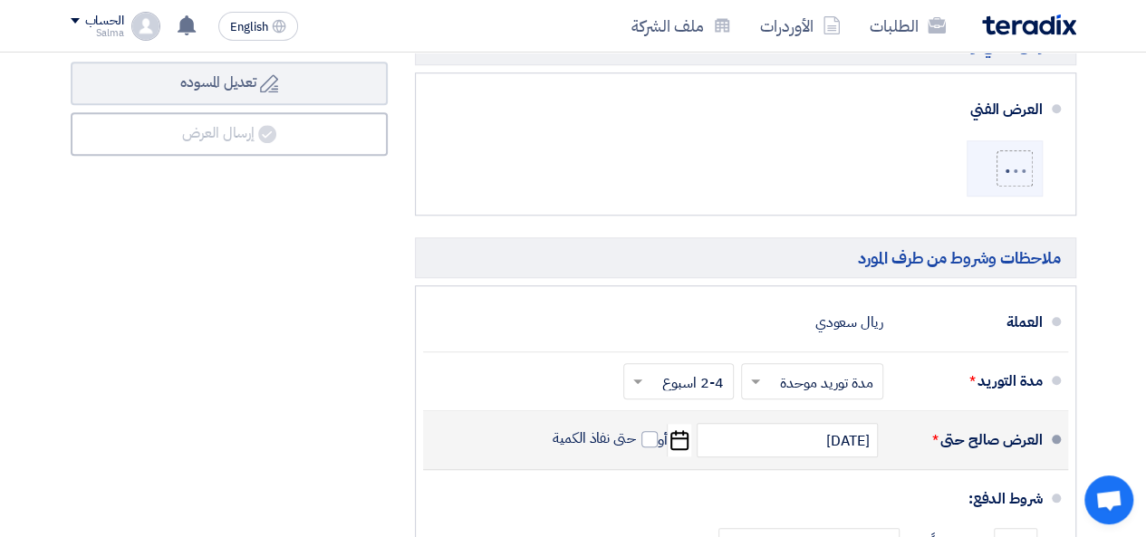
drag, startPoint x: 1143, startPoint y: 251, endPoint x: 1158, endPoint y: 220, distance: 34.4
click at [1145, 220] on html "الطلبات الأوردرات ملف الشركة English EN قام بتعديل علي طلبه RFP-Innovation Hack…" at bounding box center [573, 234] width 1146 height 1942
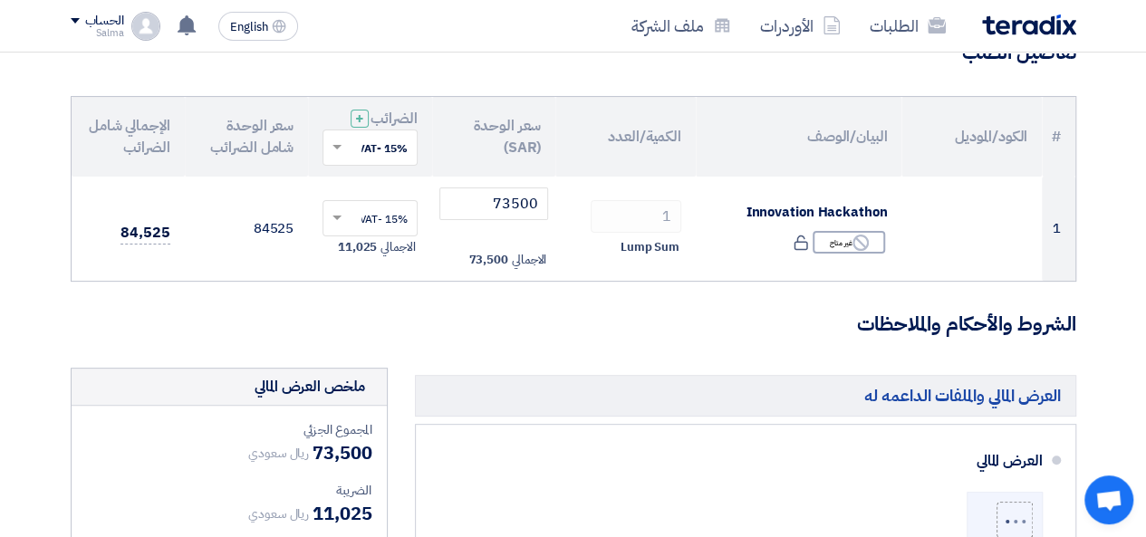
scroll to position [161, 0]
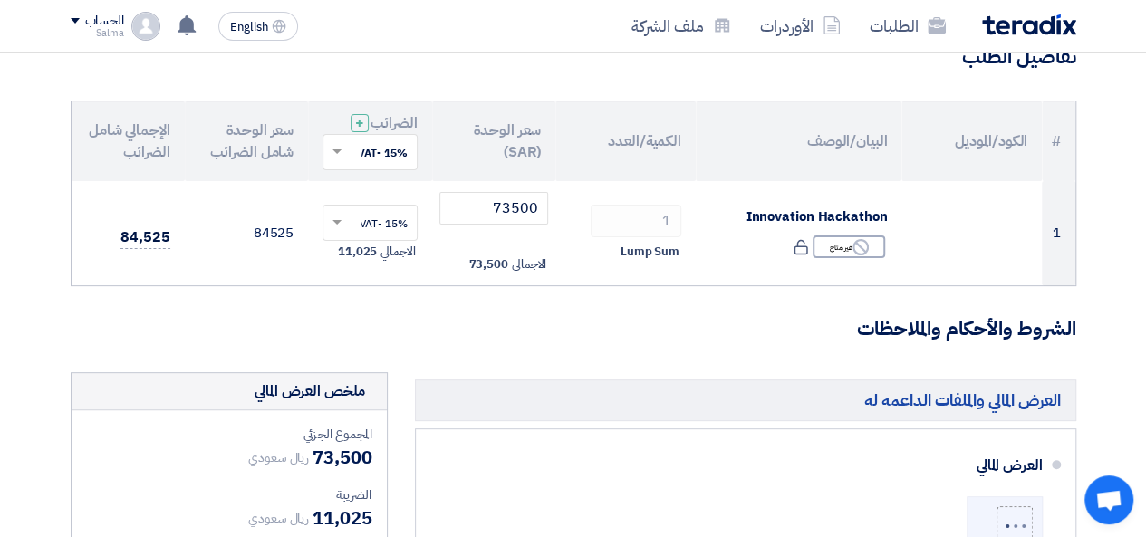
click at [611, 321] on h3 "الشروط والأحكام والملاحظات" at bounding box center [573, 329] width 1005 height 28
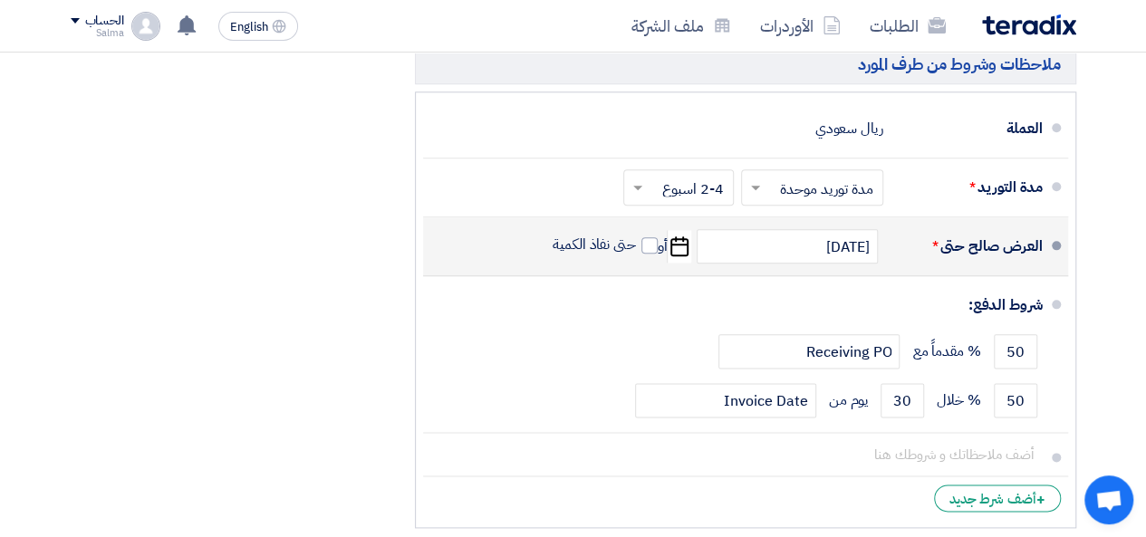
scroll to position [920, 0]
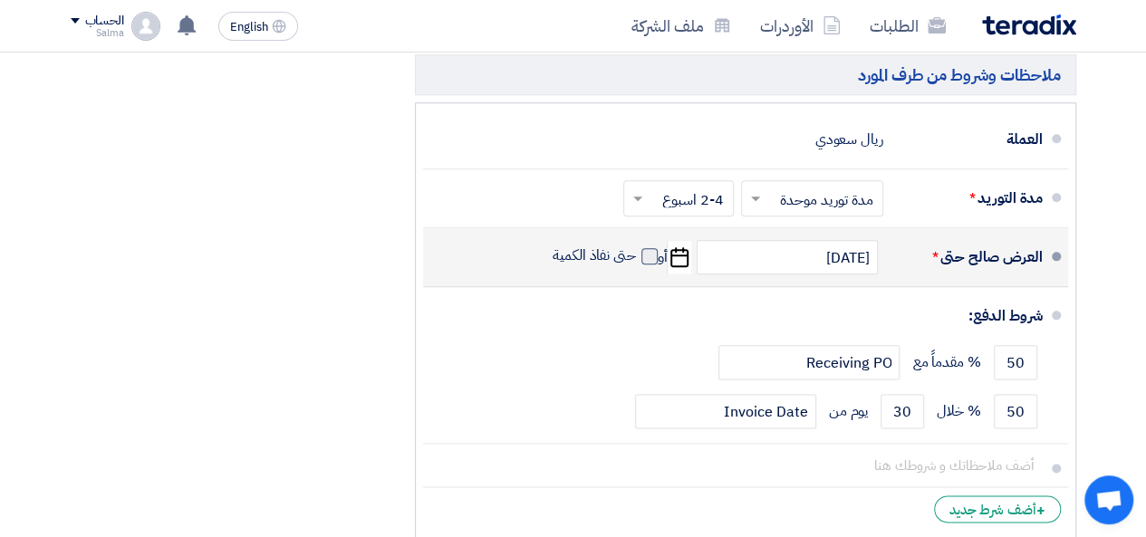
click at [645, 248] on span at bounding box center [649, 256] width 16 height 16
click at [636, 247] on input "حتى نفاذ الكمية" at bounding box center [592, 263] width 87 height 34
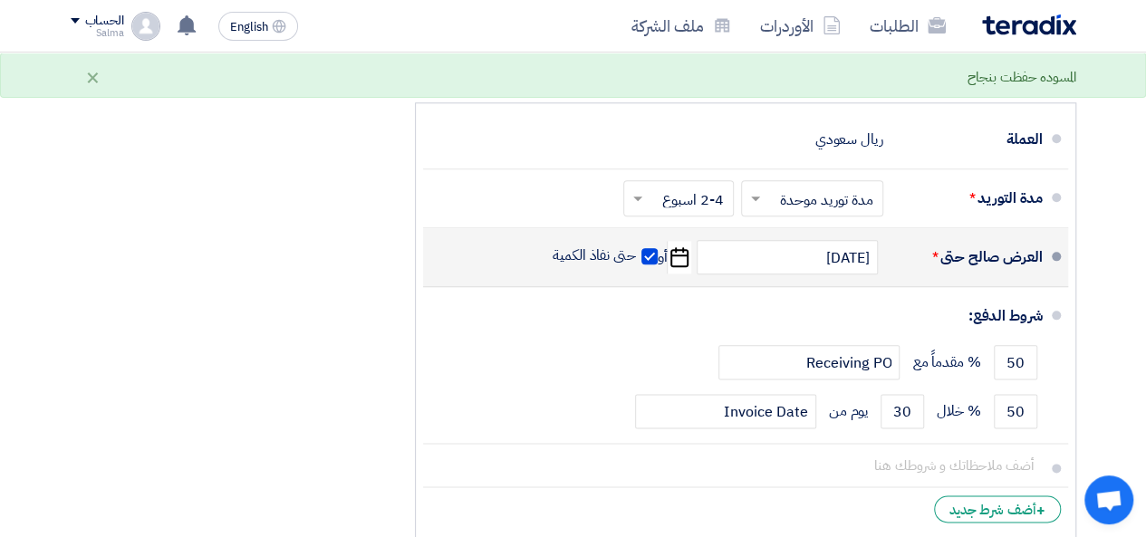
click at [645, 248] on span at bounding box center [649, 256] width 16 height 16
click at [636, 247] on input "حتى نفاذ الكمية" at bounding box center [592, 263] width 87 height 34
checkbox input "false"
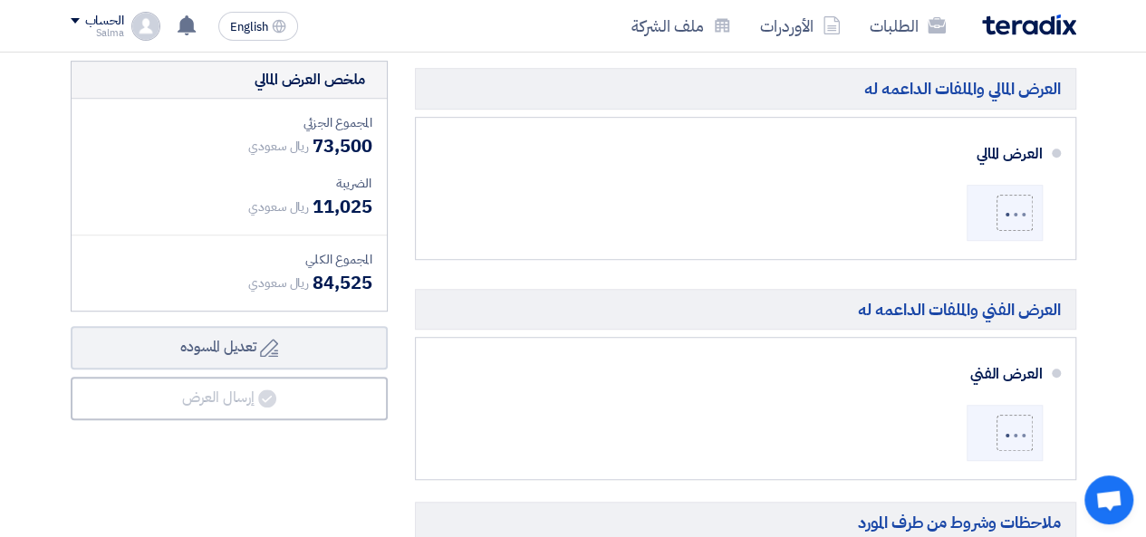
scroll to position [482, 0]
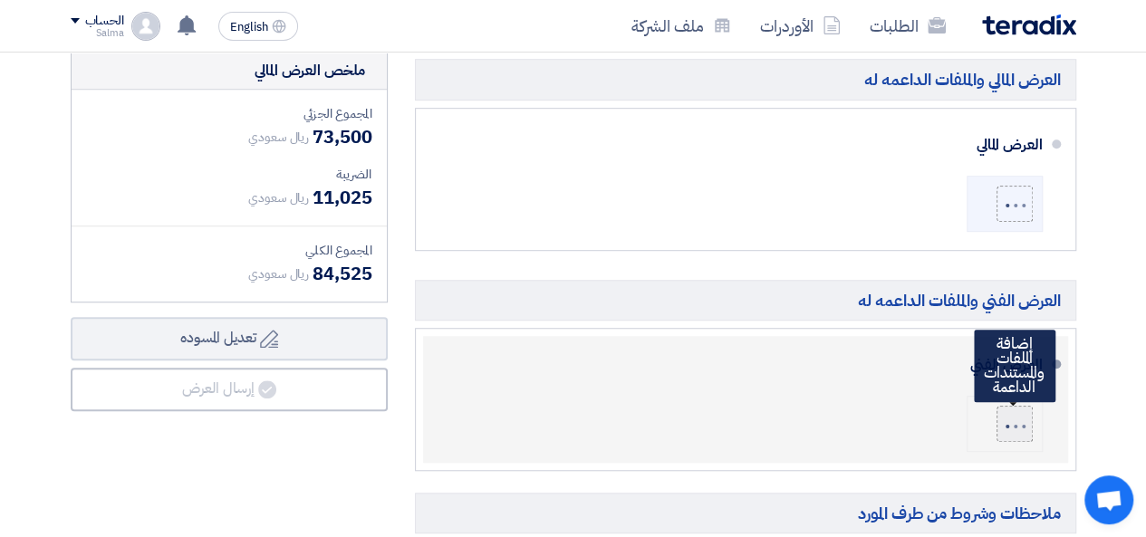
click at [1002, 424] on div at bounding box center [1015, 424] width 31 height 14
click at [0, 0] on input "file" at bounding box center [0, 0] width 0 height 0
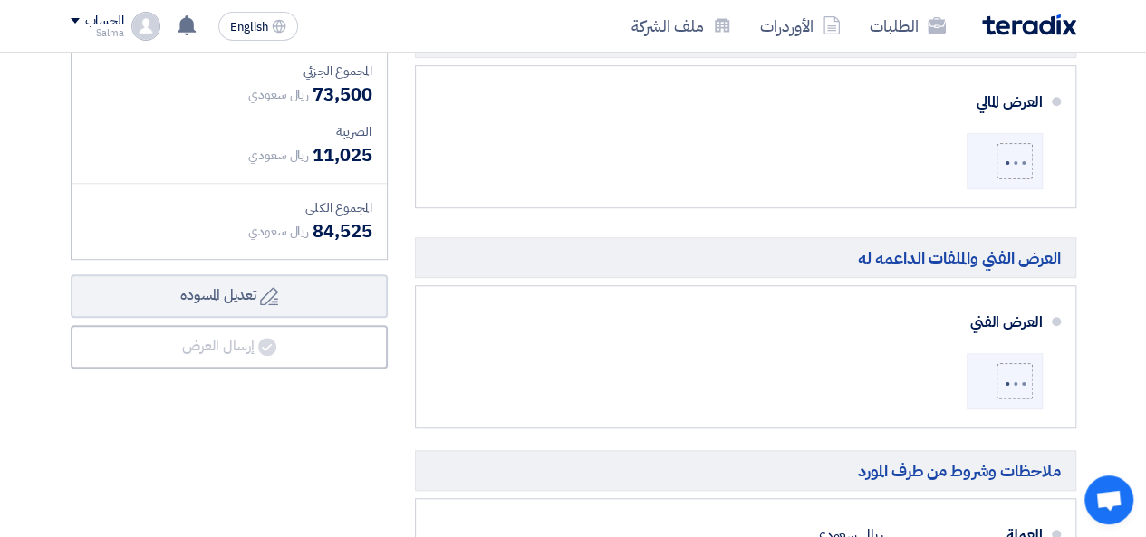
scroll to position [525, 0]
